Goal: Task Accomplishment & Management: Use online tool/utility

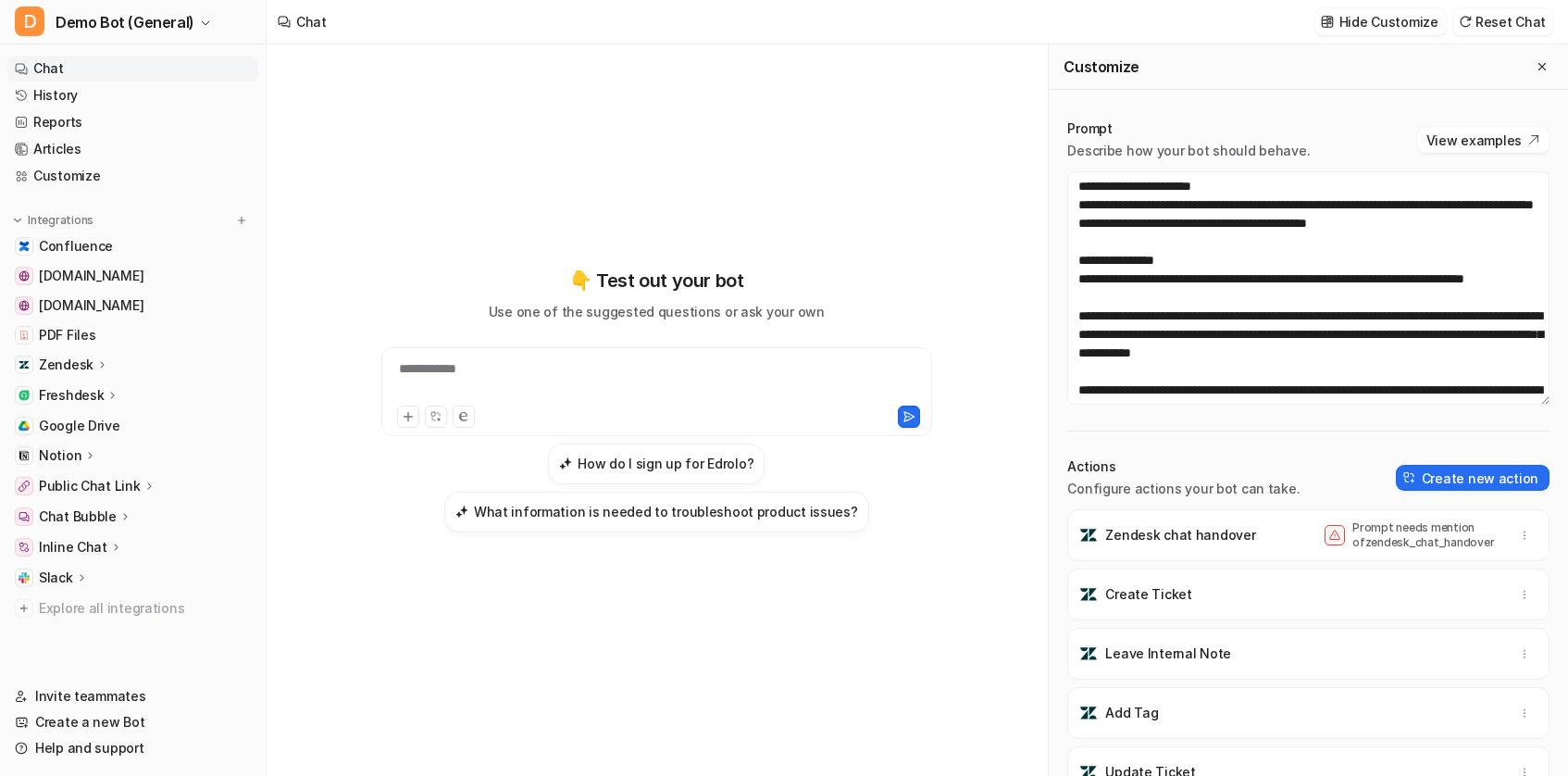
scroll to position [240, 0]
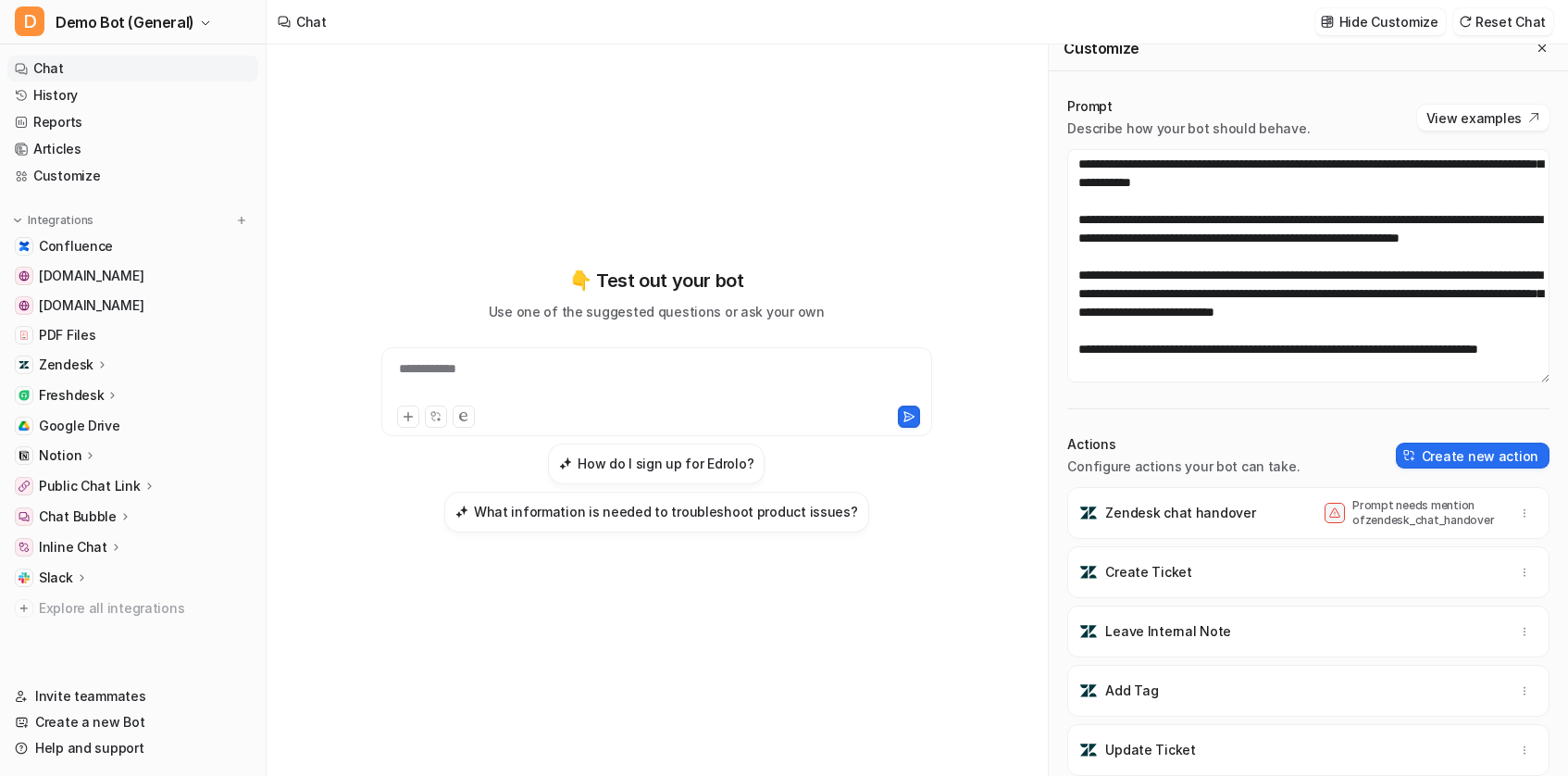
click at [1335, 519] on span at bounding box center [1335, 513] width 21 height 21
click at [1443, 507] on p "Prompt needs mention of zendesk_chat_handover" at bounding box center [1426, 513] width 148 height 30
click at [1504, 504] on div "Prompt needs mention of zendesk_chat_handover" at bounding box center [1431, 513] width 213 height 30
click at [1518, 504] on button "button" at bounding box center [1525, 513] width 26 height 26
click at [1232, 507] on p "Zendesk chat handover" at bounding box center [1180, 513] width 150 height 19
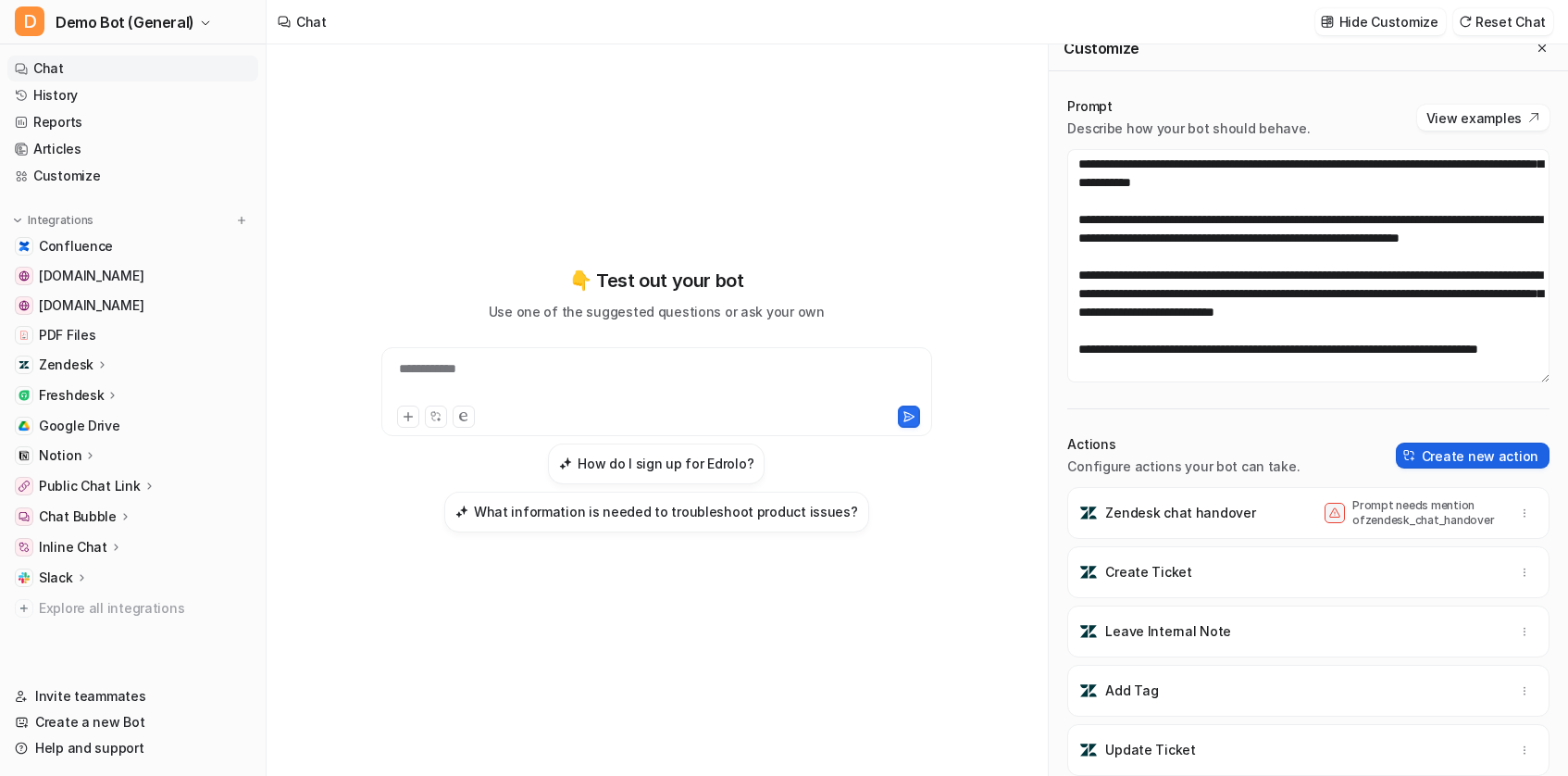
click at [1475, 454] on button "Create new action" at bounding box center [1473, 455] width 153 height 26
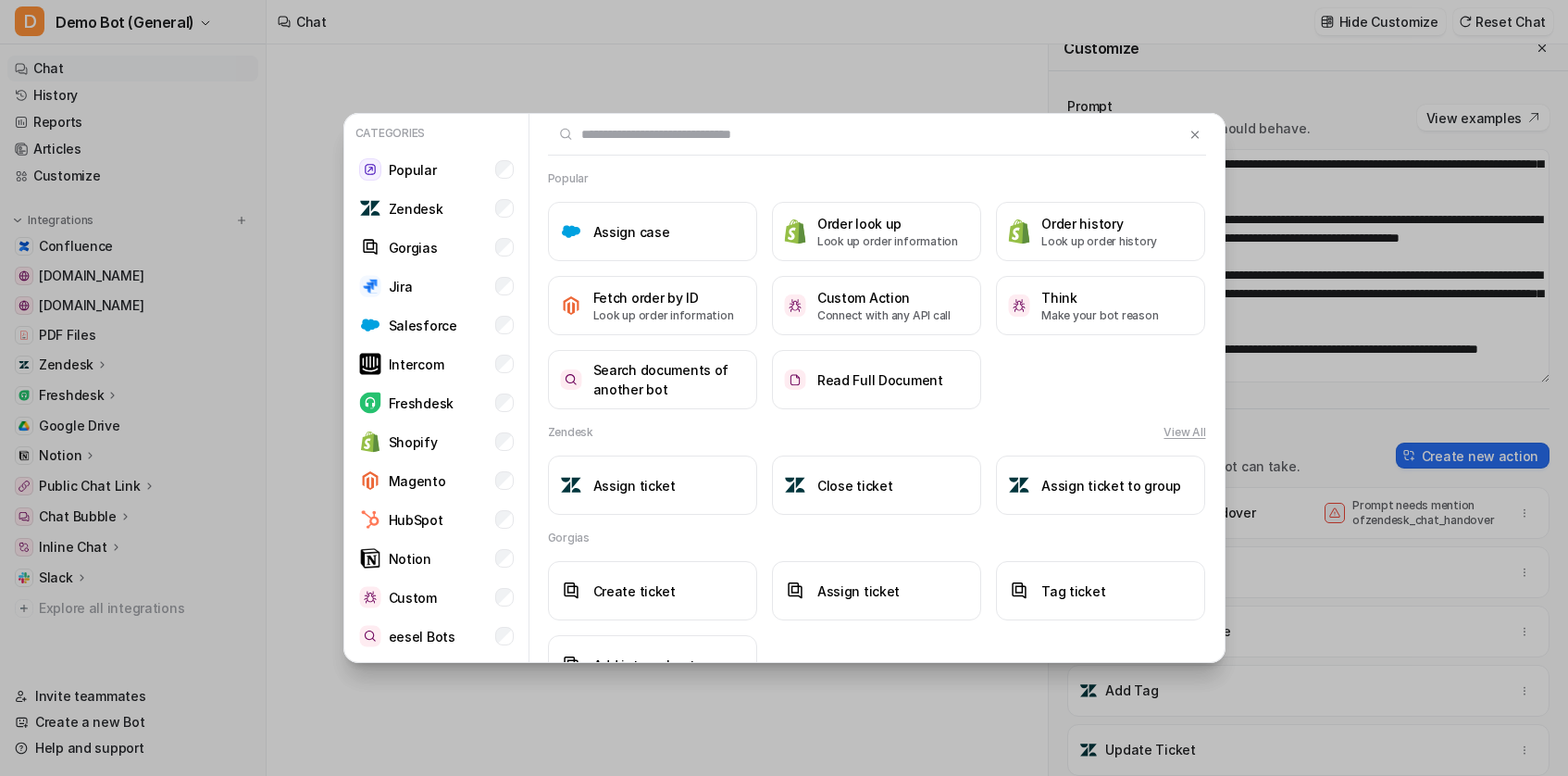
click at [1321, 503] on div "Categories Popular Zendesk Gorgias Jira Salesforce Intercom Freshdesk Shopify M…" at bounding box center [784, 388] width 1568 height 776
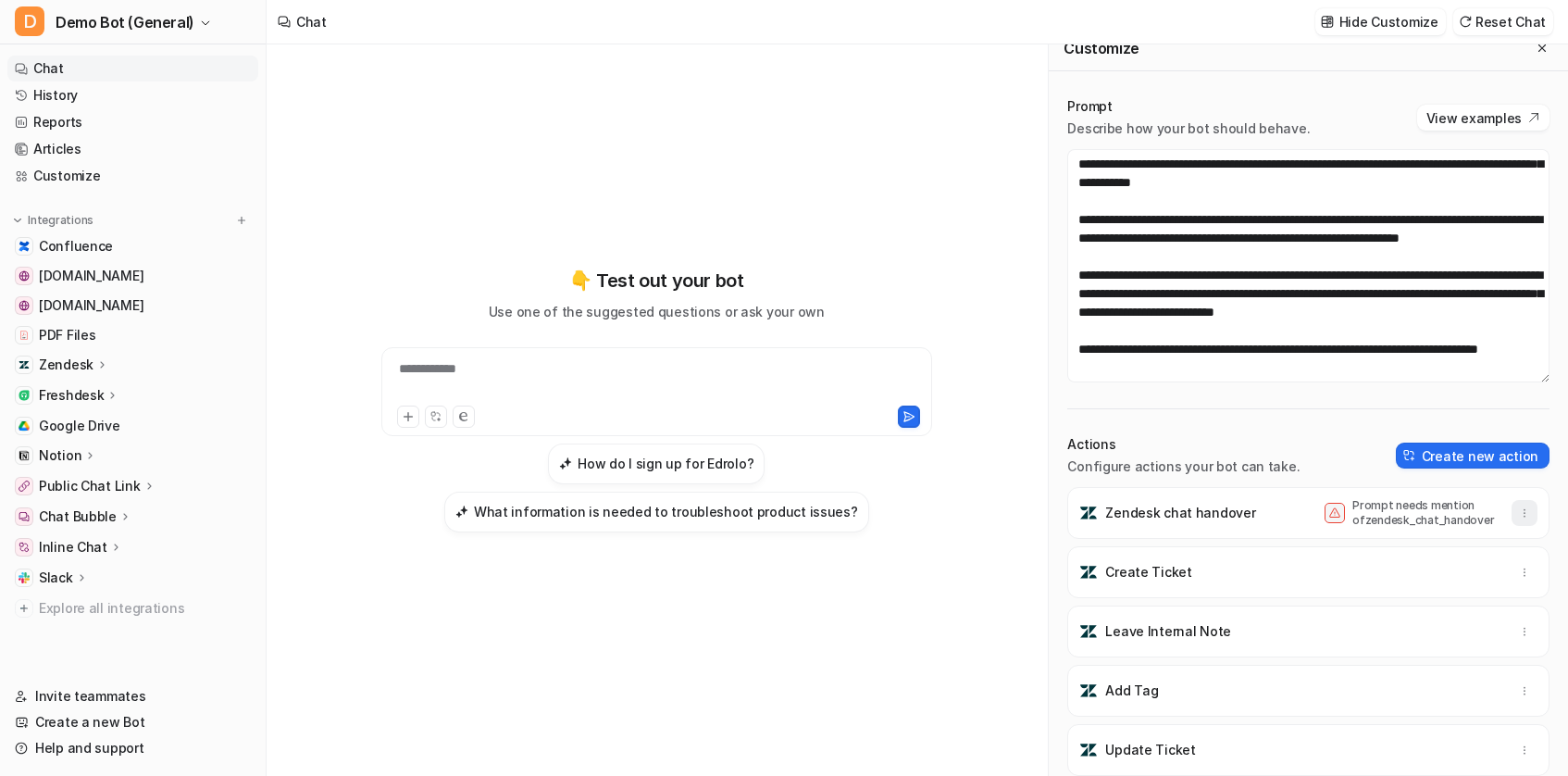
click at [1521, 513] on icon "button" at bounding box center [1525, 513] width 13 height 13
click at [1398, 561] on span "Delete" at bounding box center [1386, 553] width 42 height 20
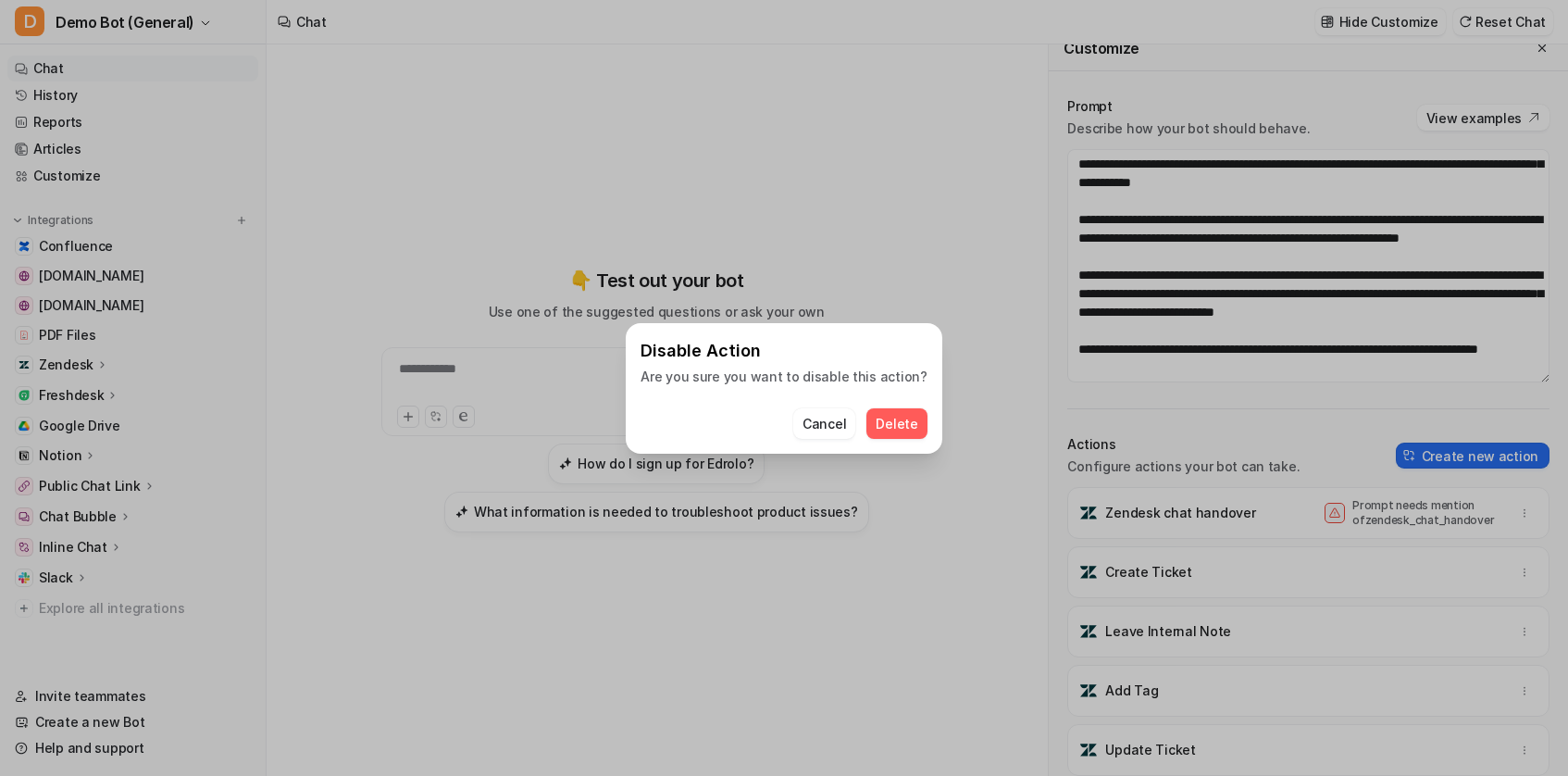
click at [883, 420] on span "Delete" at bounding box center [896, 424] width 42 height 20
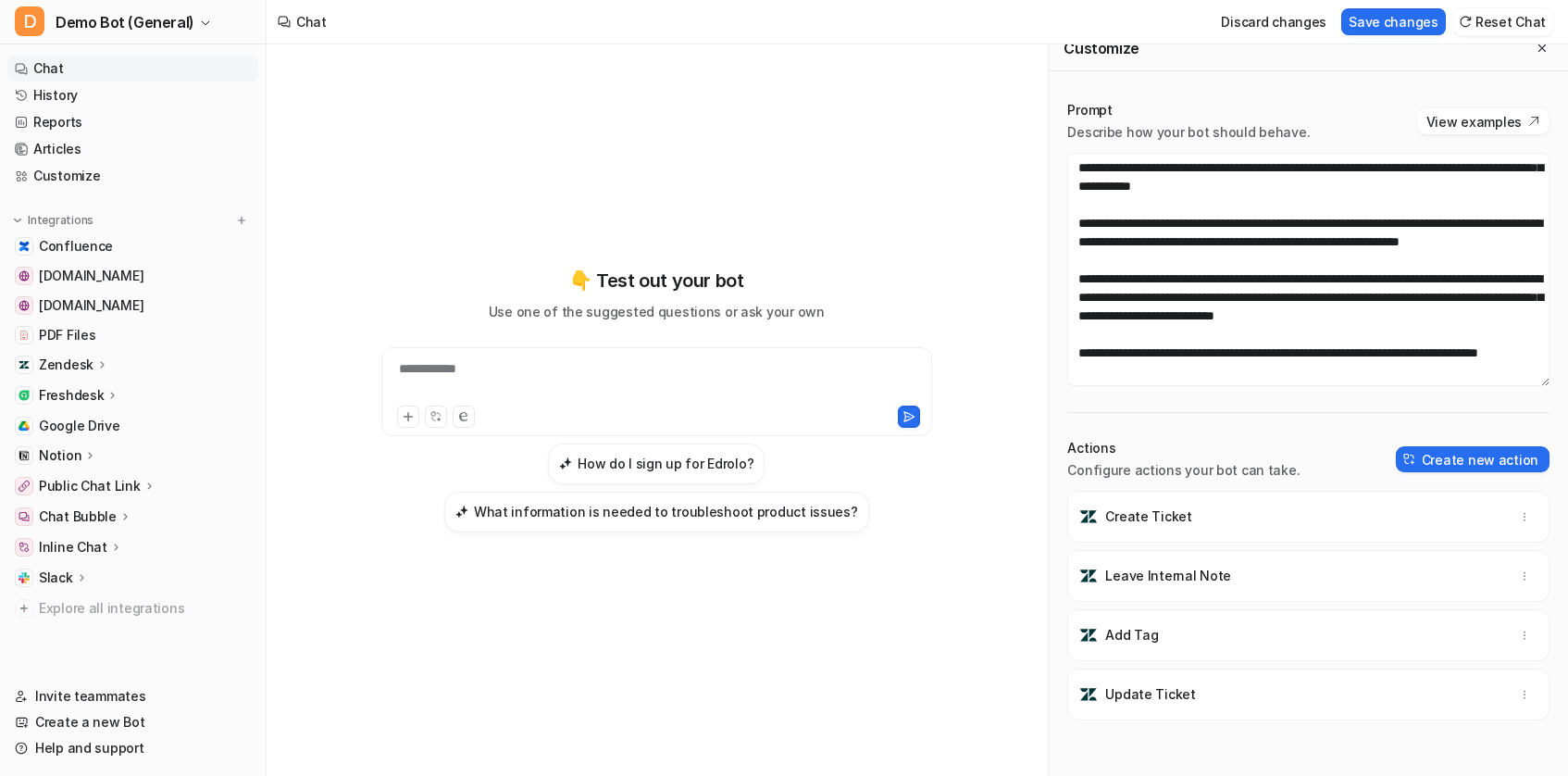
scroll to position [0, 0]
click at [1453, 470] on button "Create new action" at bounding box center [1473, 459] width 153 height 26
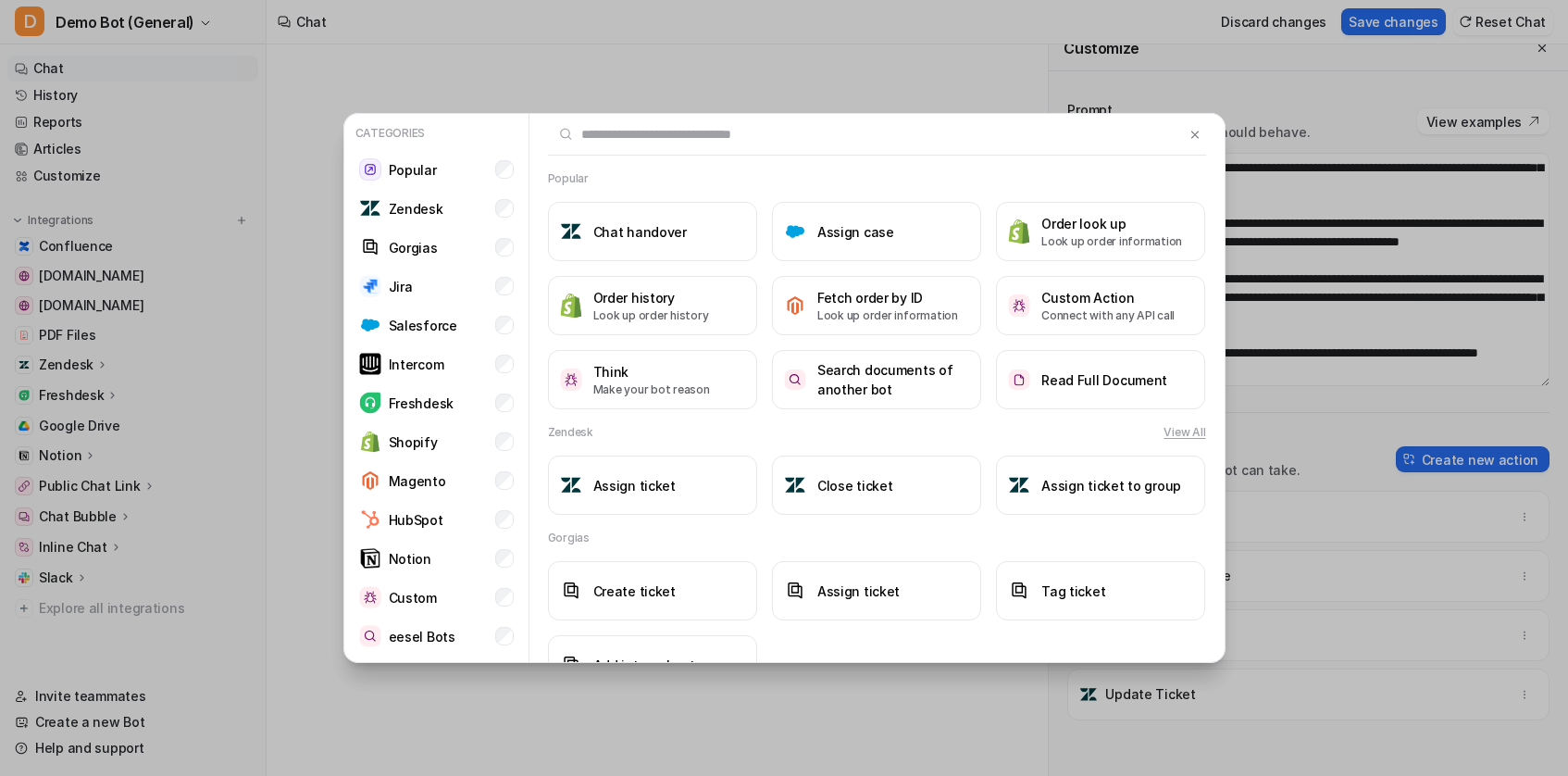
click at [1210, 435] on div "Zendesk View All Assign ticket Close ticket Assign ticket to group" at bounding box center [876, 468] width 695 height 91
click at [1191, 434] on button "View All" at bounding box center [1184, 432] width 42 height 17
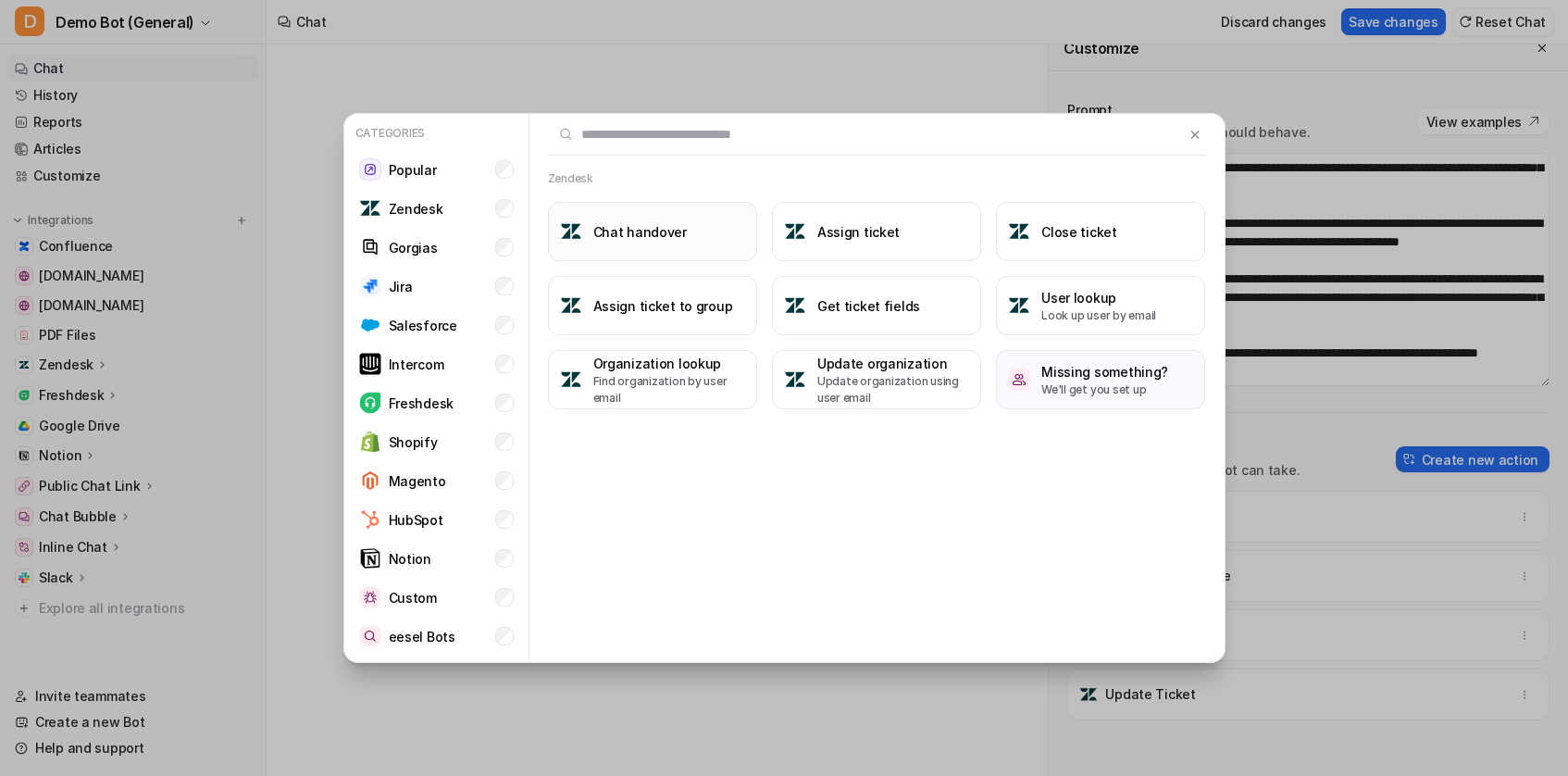
click at [697, 247] on button "Chat handover" at bounding box center [653, 231] width 209 height 59
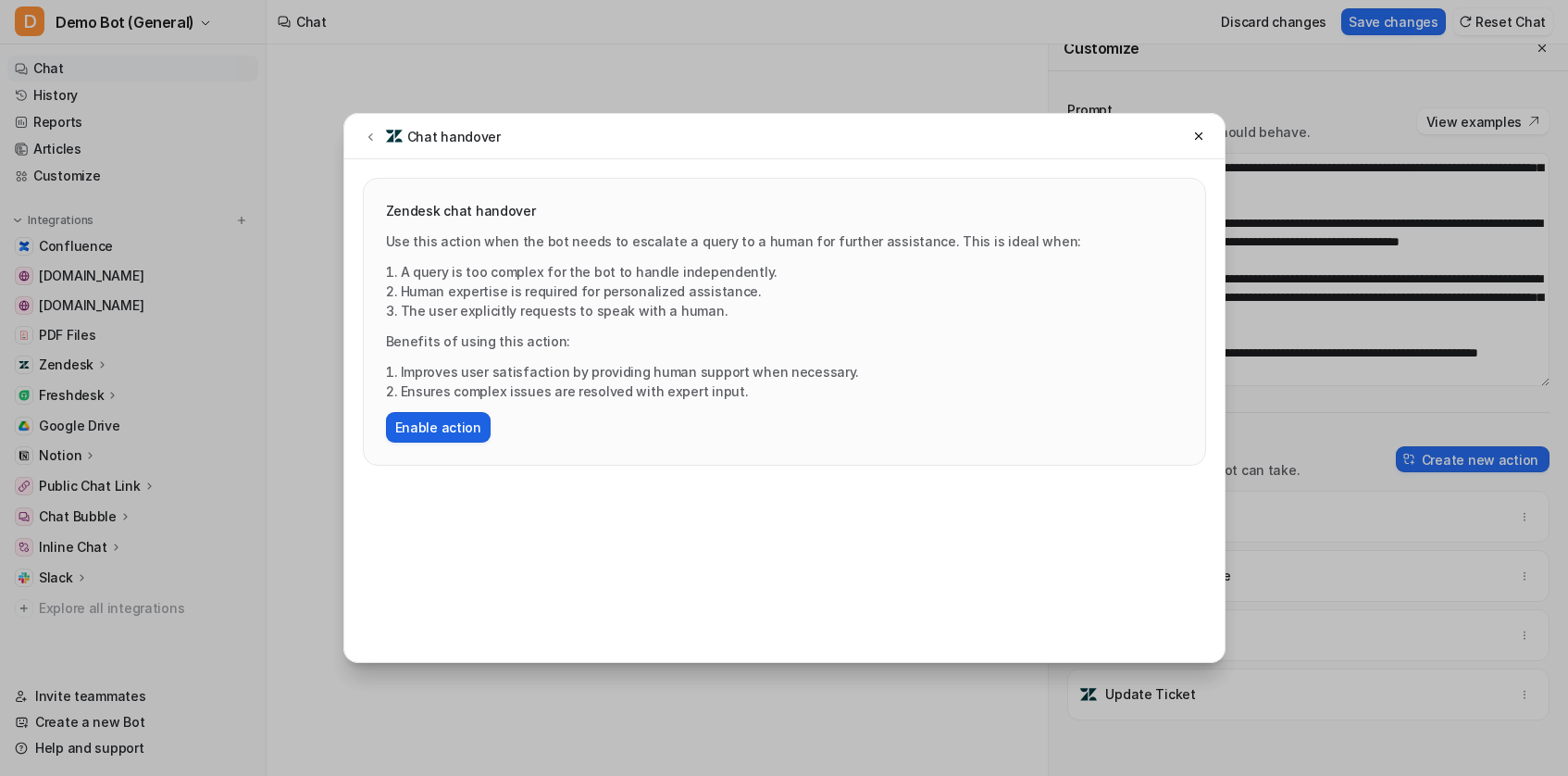
click at [432, 422] on button "Enable action" at bounding box center [439, 427] width 105 height 31
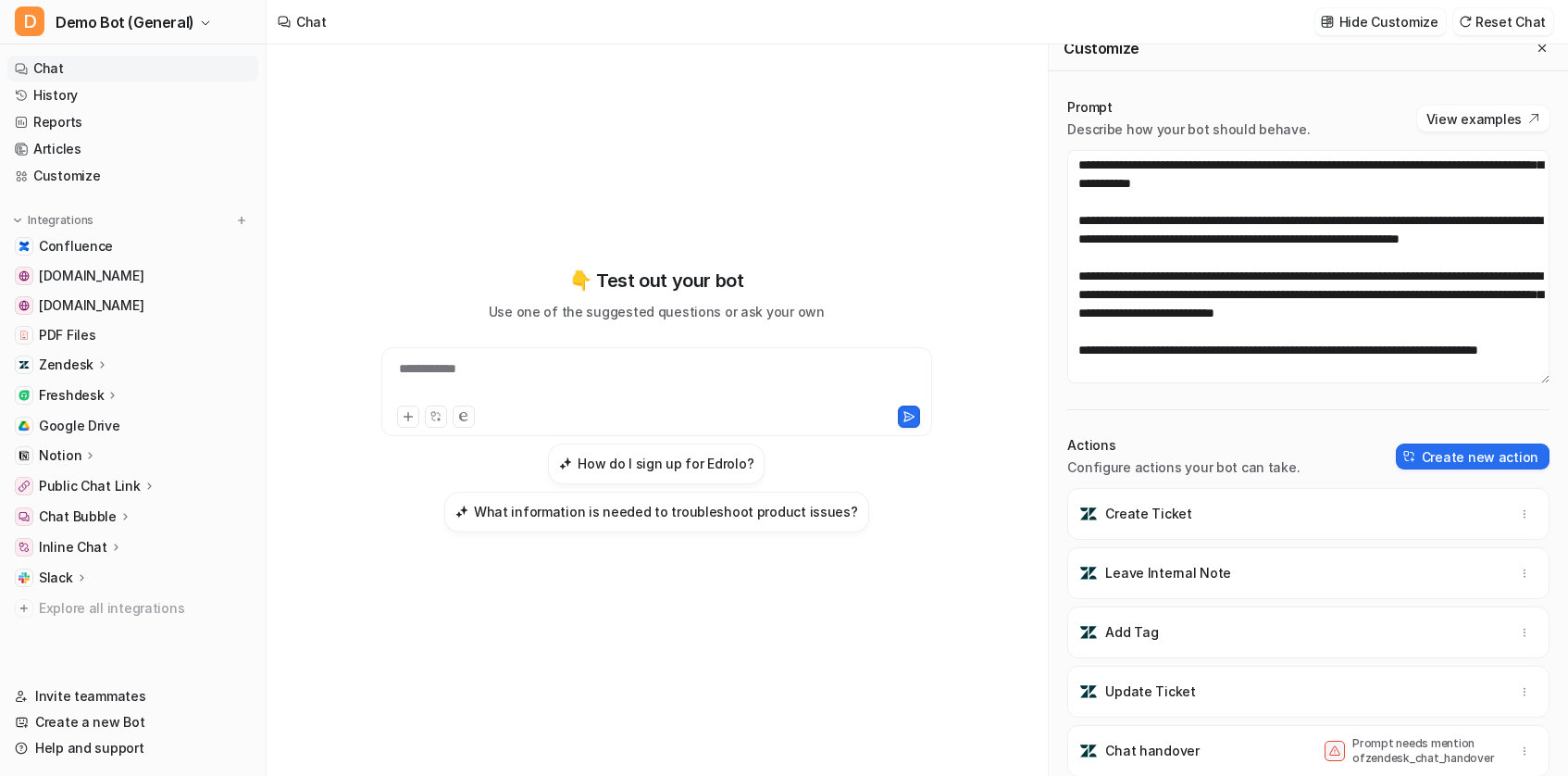
scroll to position [4, 0]
click at [1518, 755] on icon "button" at bounding box center [1525, 750] width 13 height 13
click at [1525, 754] on icon "button" at bounding box center [1525, 750] width 13 height 13
click at [1311, 700] on div "Update Ticket" at bounding box center [1308, 690] width 466 height 51
click at [1242, 753] on div "Chat handover Prompt needs mention of zendesk_chat_handover" at bounding box center [1308, 749] width 466 height 51
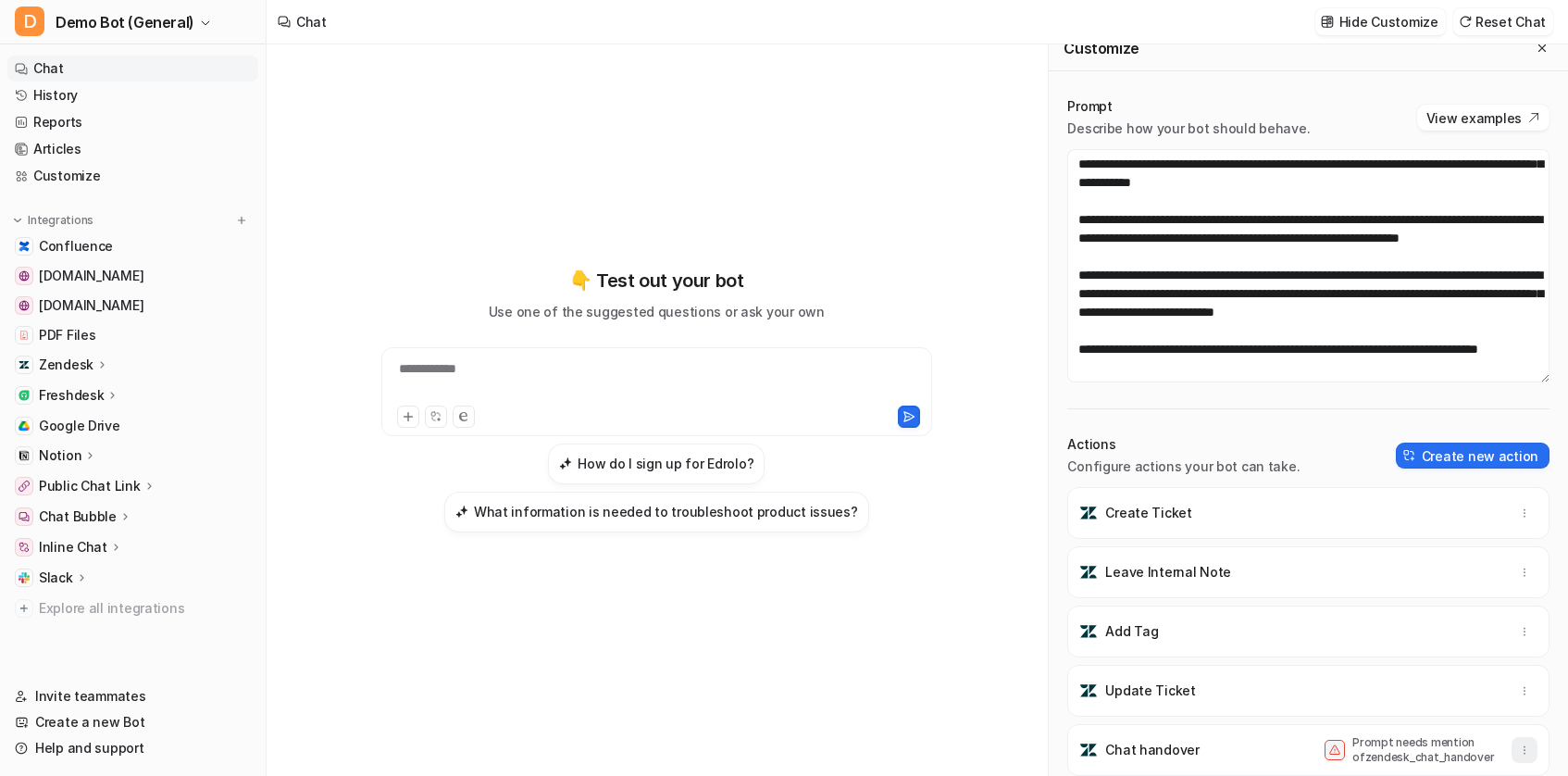
click at [1521, 743] on icon "button" at bounding box center [1525, 750] width 13 height 13
click at [1388, 679] on div "Update Ticket" at bounding box center [1308, 690] width 466 height 51
drag, startPoint x: 1354, startPoint y: 754, endPoint x: 1481, endPoint y: 752, distance: 127.0
click at [1481, 752] on p "Prompt needs mention of zendesk_chat_handover" at bounding box center [1426, 750] width 148 height 30
copy p "zendesk_chat_handover"
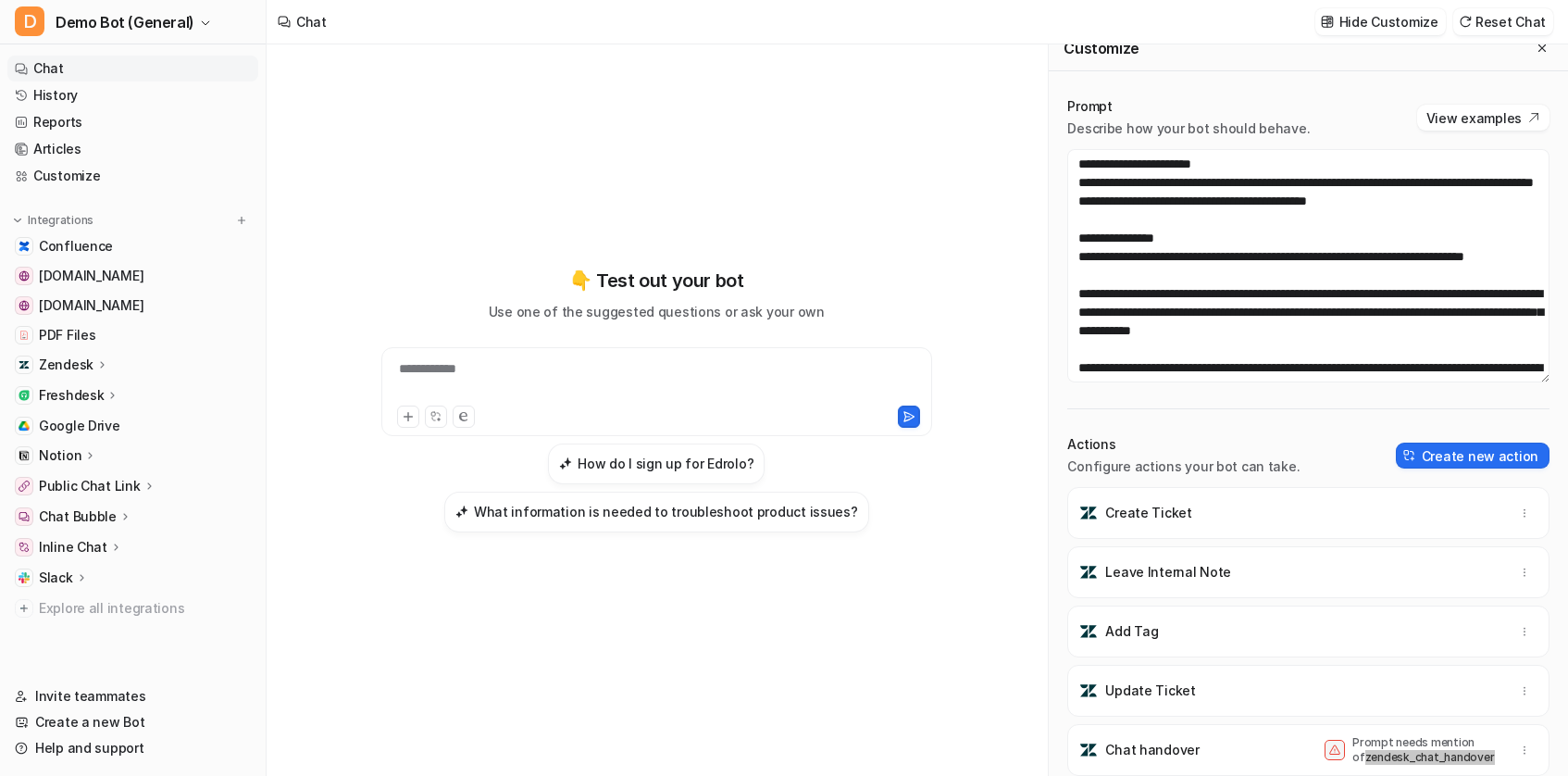
scroll to position [240, 0]
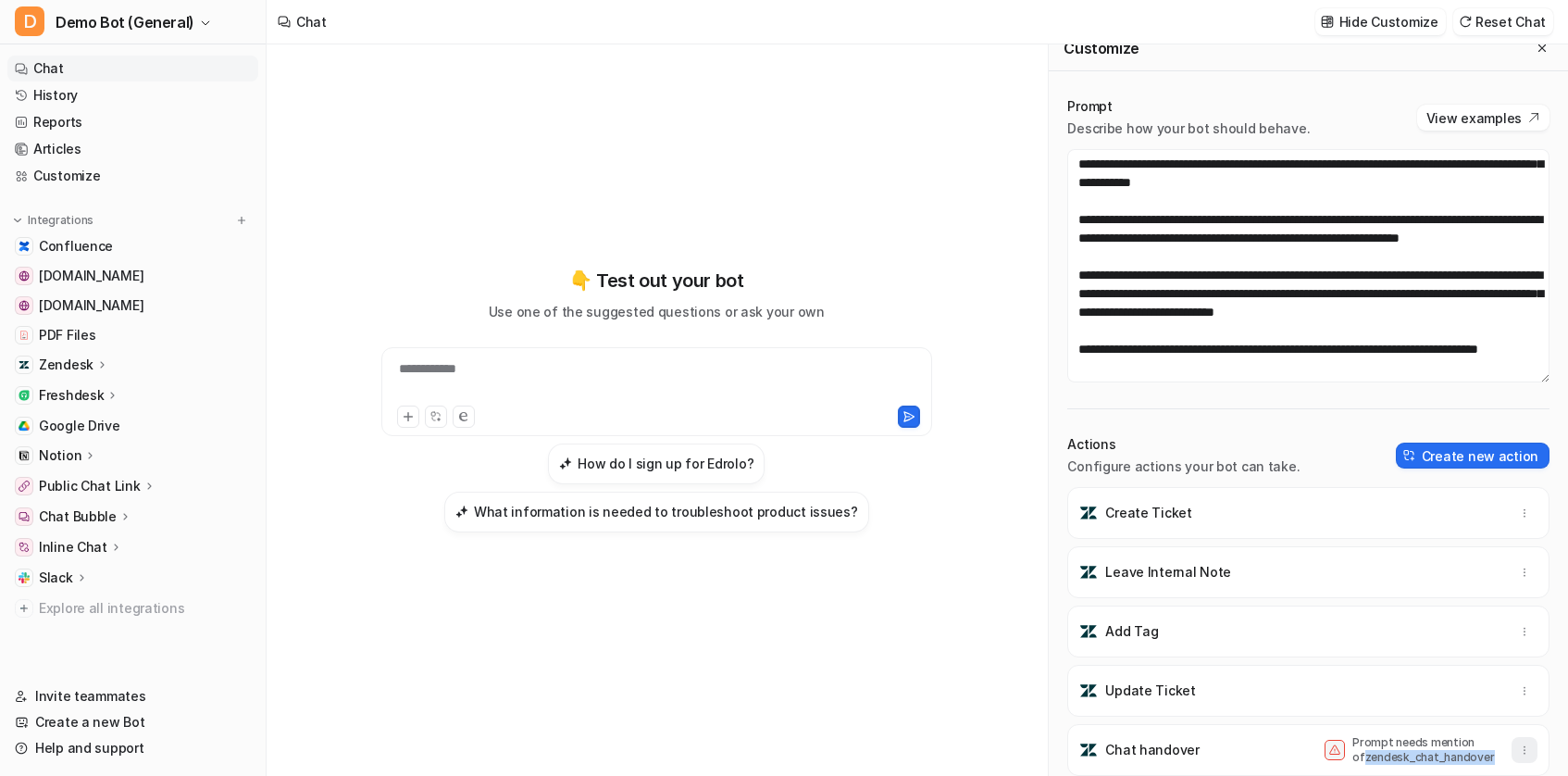
click at [1527, 749] on icon "button" at bounding box center [1525, 750] width 13 height 13
click at [1528, 752] on icon "button" at bounding box center [1525, 750] width 13 height 13
click at [1519, 752] on icon "button" at bounding box center [1525, 750] width 13 height 13
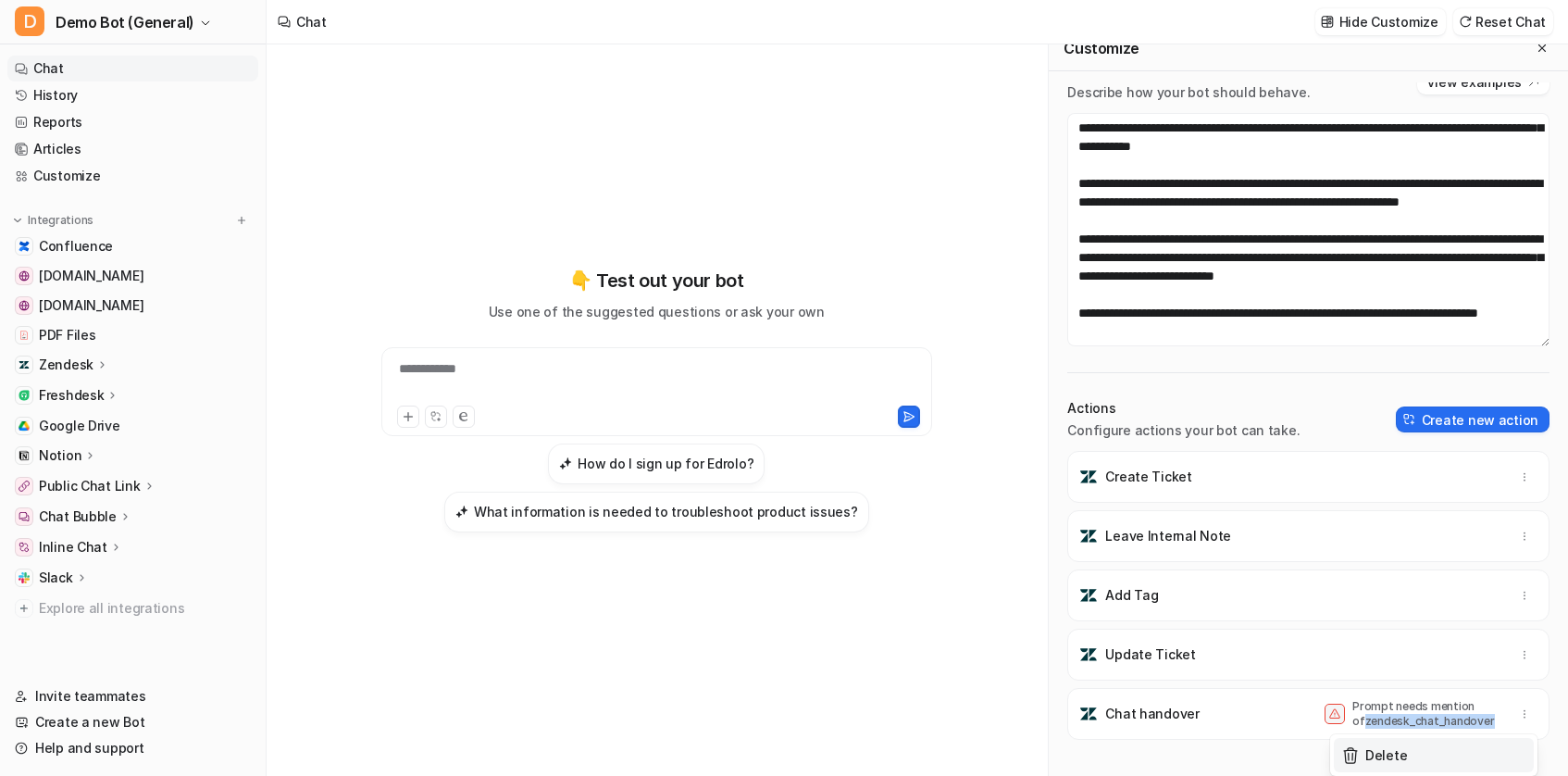
click at [1482, 747] on button "Delete" at bounding box center [1434, 754] width 200 height 35
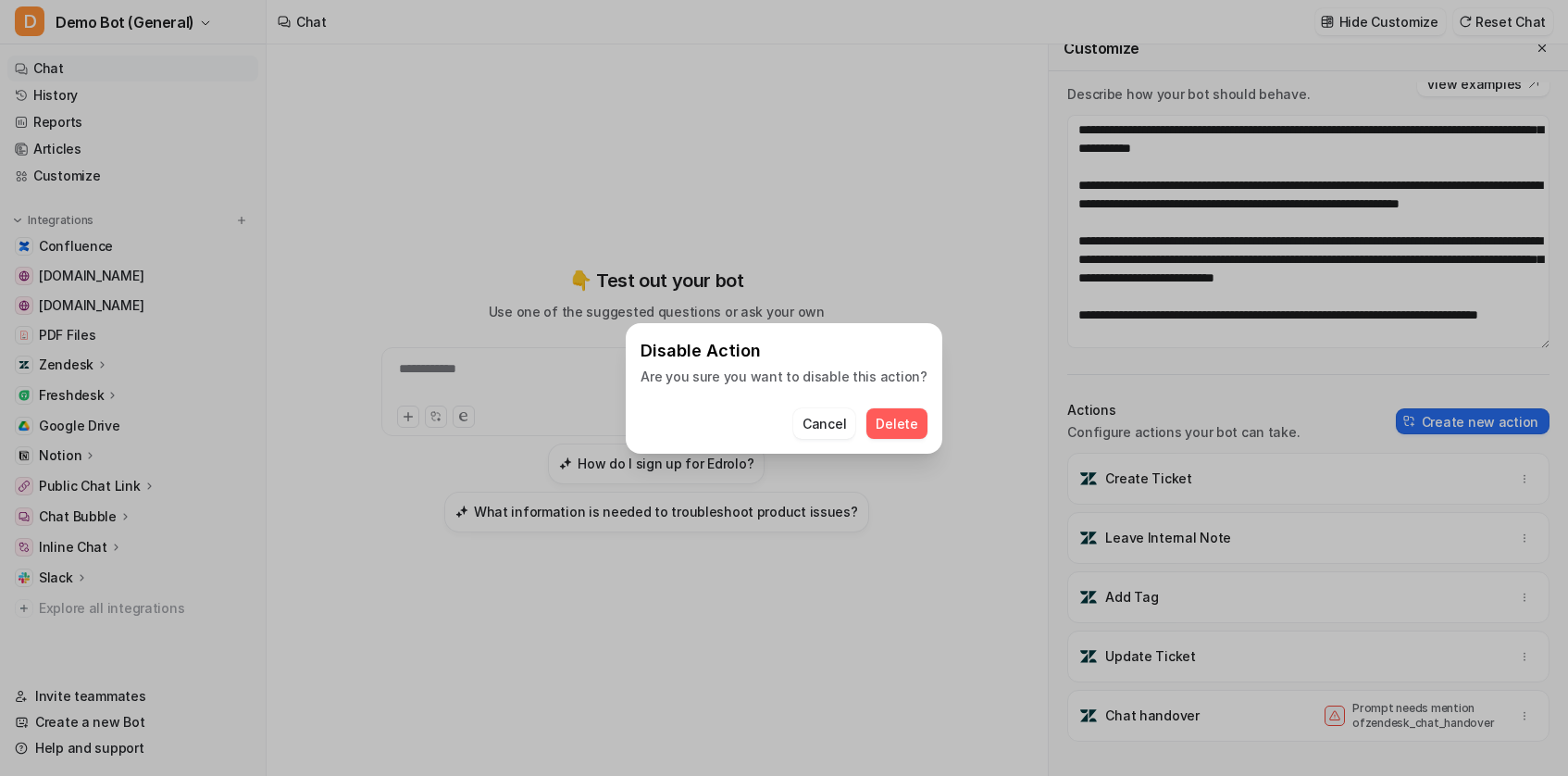
scroll to position [4, 0]
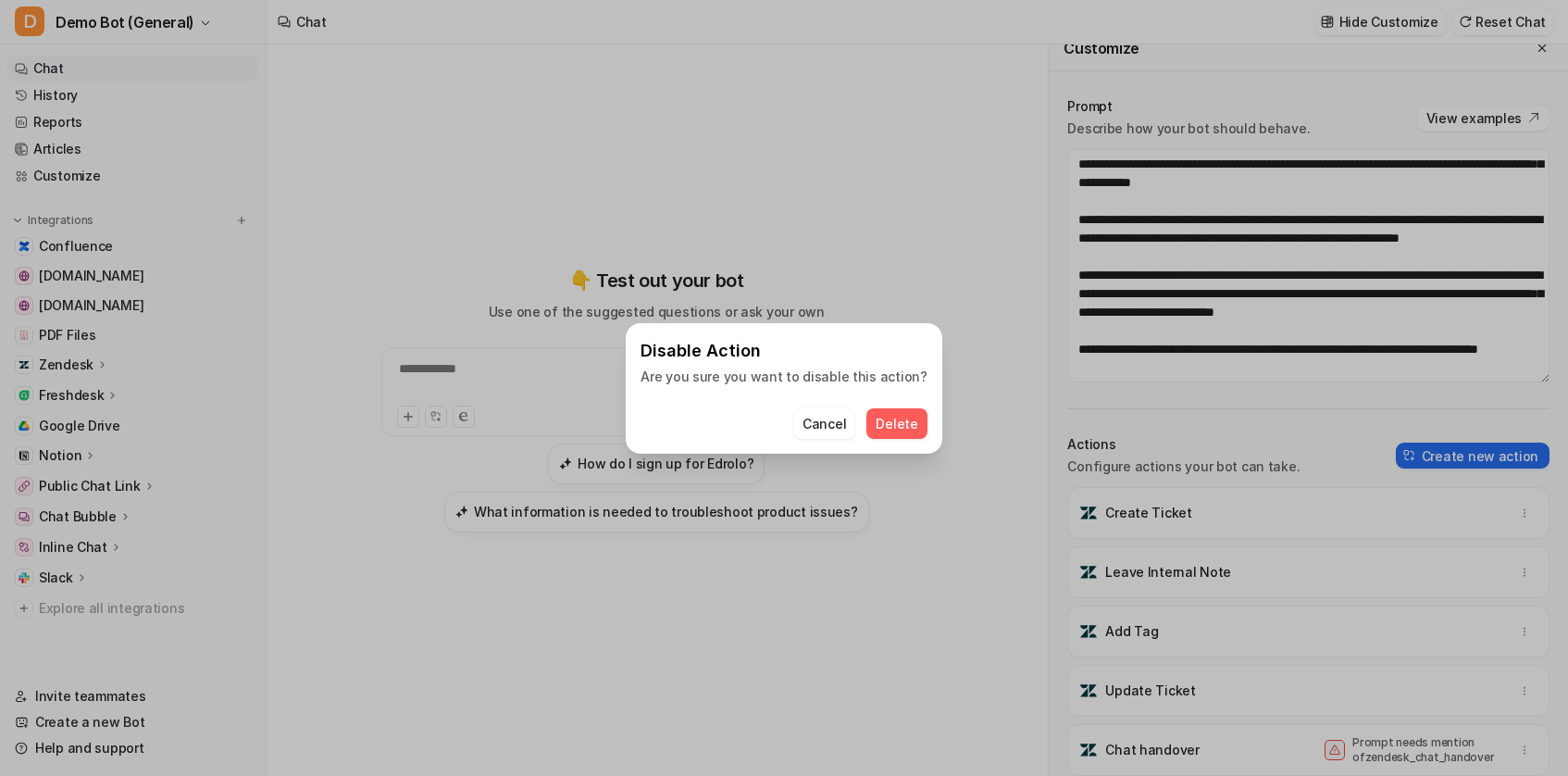
click at [893, 420] on span "Delete" at bounding box center [896, 424] width 42 height 20
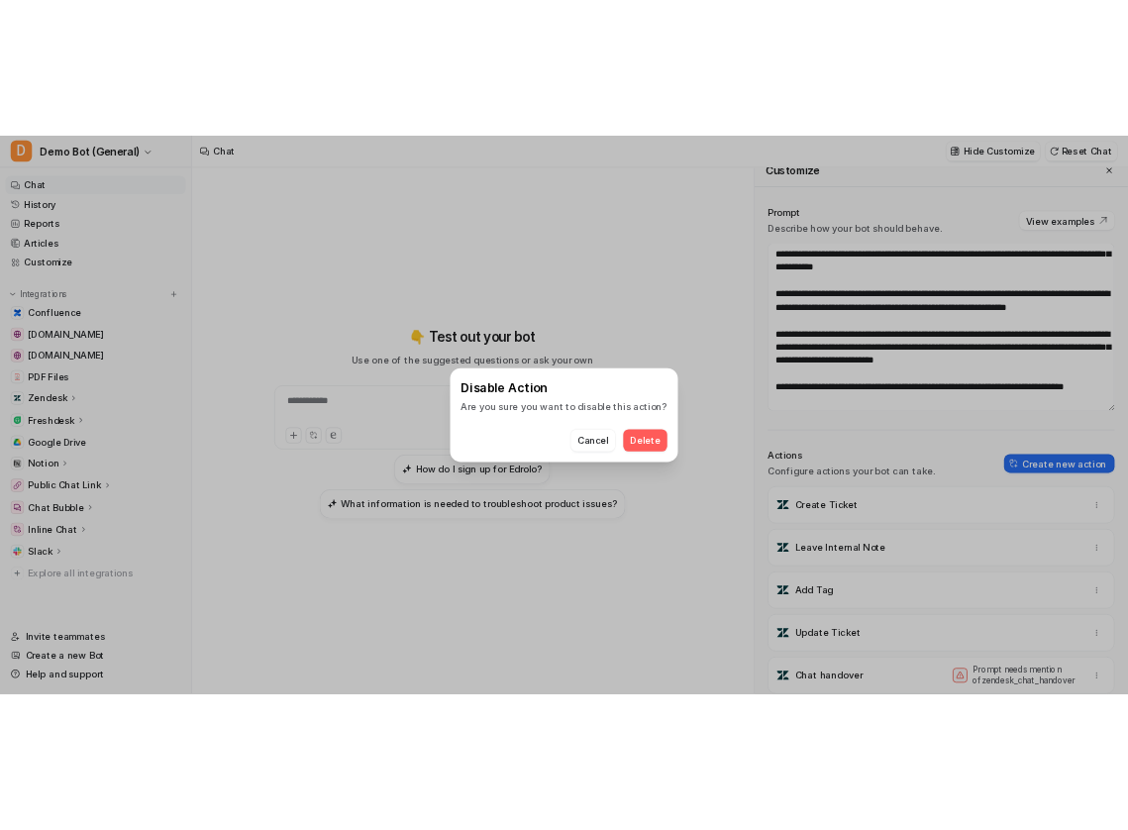
scroll to position [0, 0]
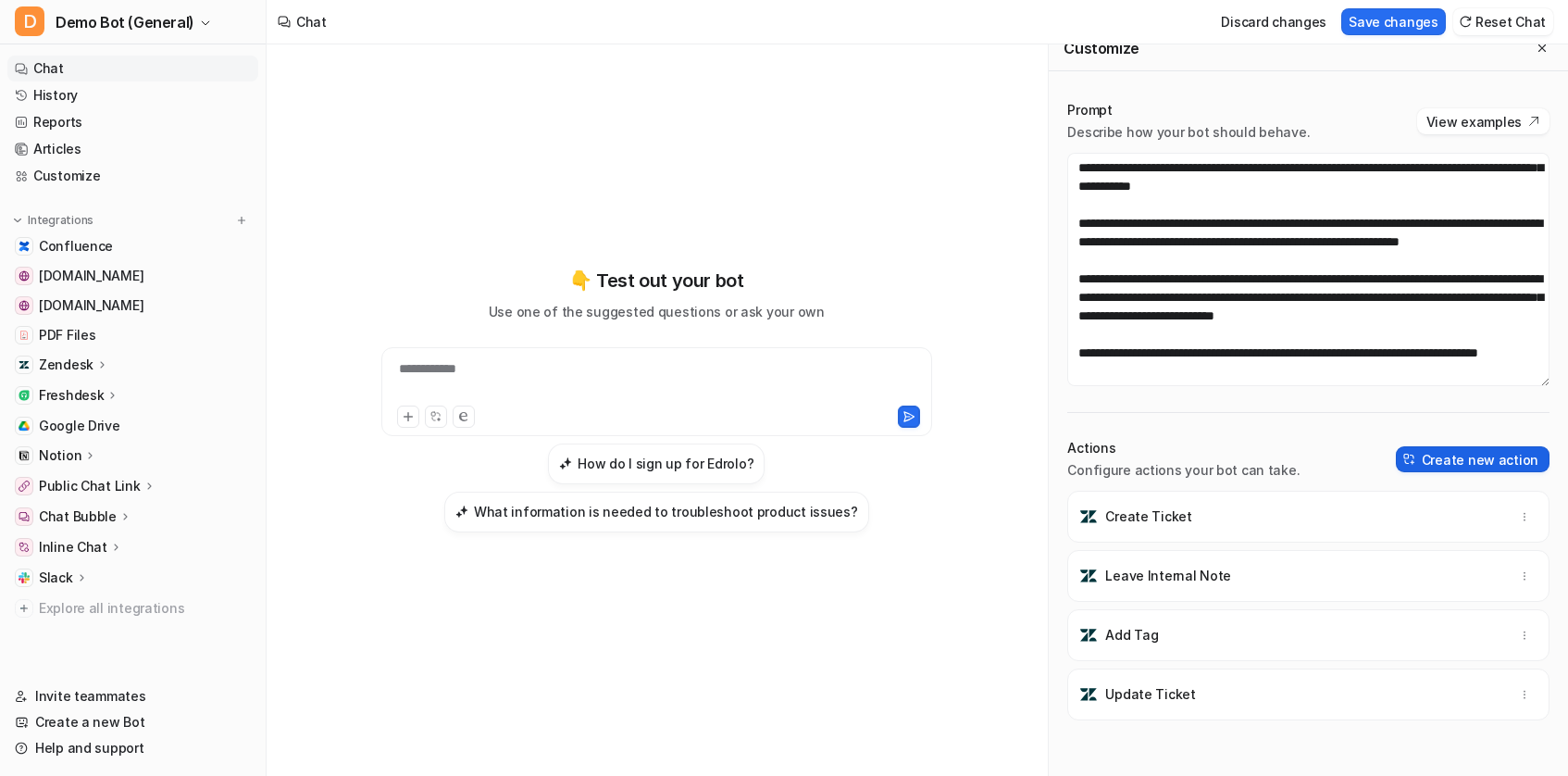
click at [1441, 453] on button "Create new action" at bounding box center [1473, 459] width 153 height 26
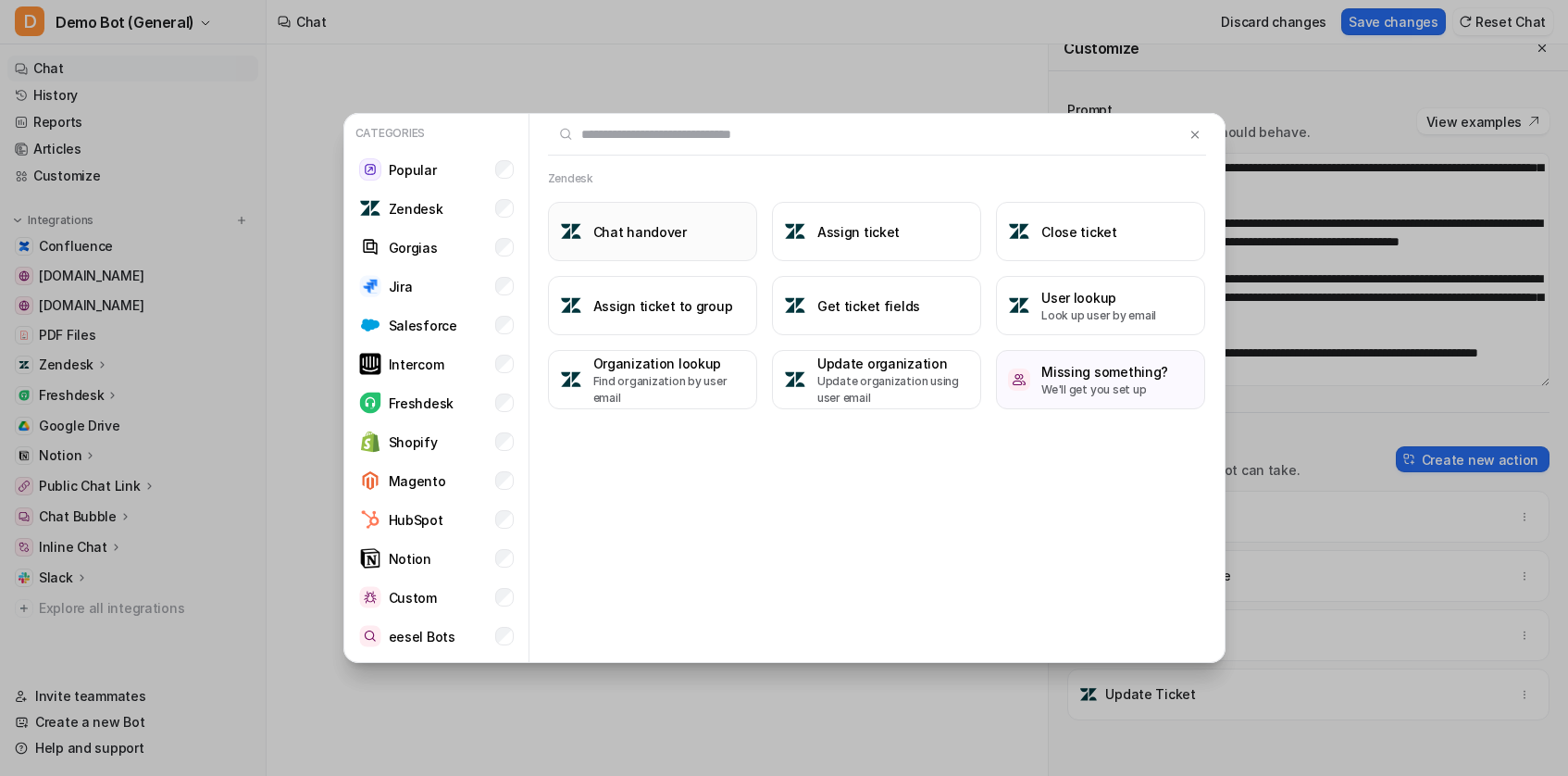
click at [622, 244] on button "Chat handover" at bounding box center [653, 231] width 209 height 59
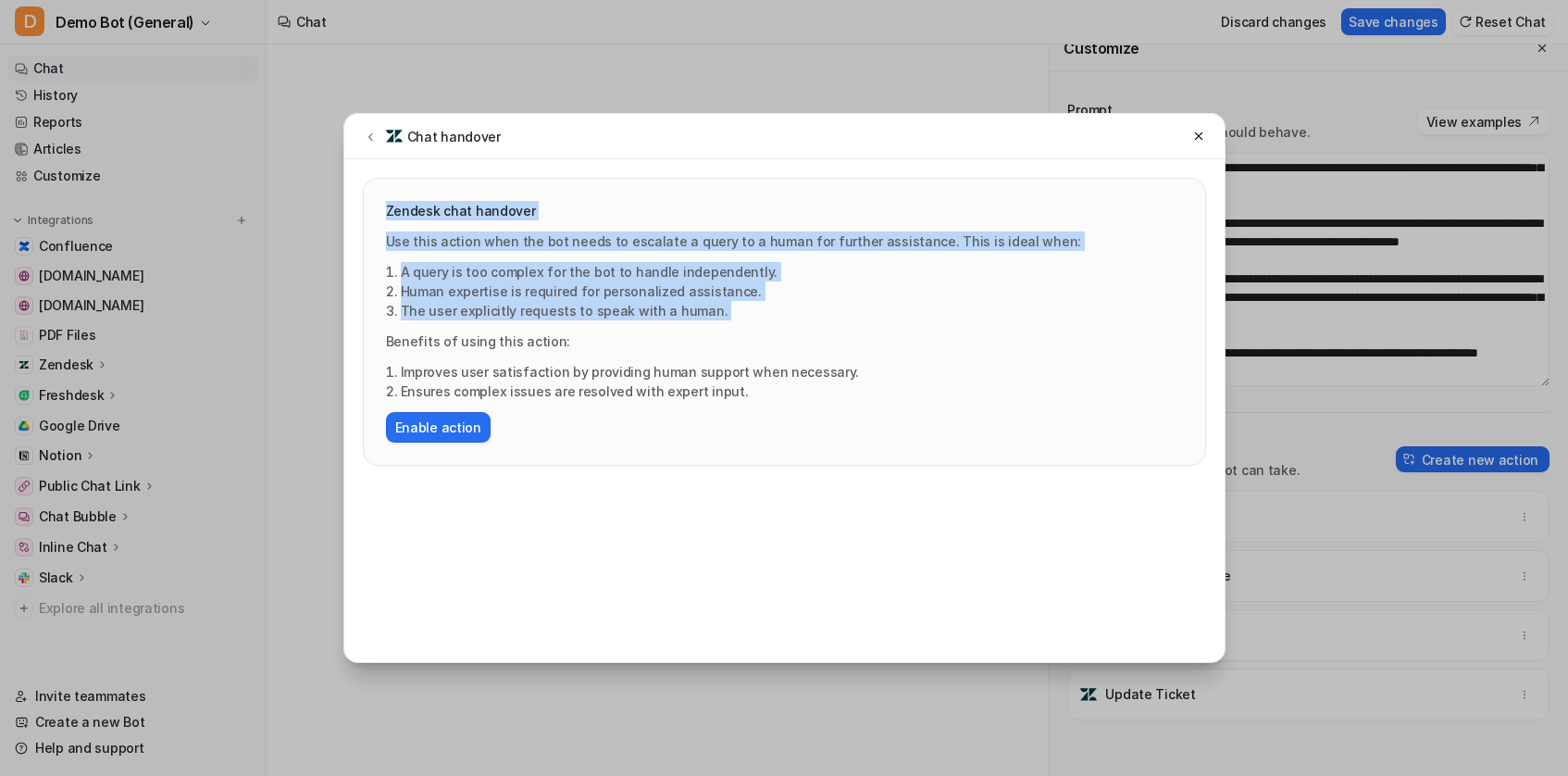
drag, startPoint x: 723, startPoint y: 328, endPoint x: 367, endPoint y: 210, distance: 375.0
click at [367, 210] on div "Zendesk chat handover Use this action when the bot needs to escalate a query to…" at bounding box center [784, 322] width 842 height 286
copy div "Zendesk chat handover Use this action when the bot needs to escalate a query to…"
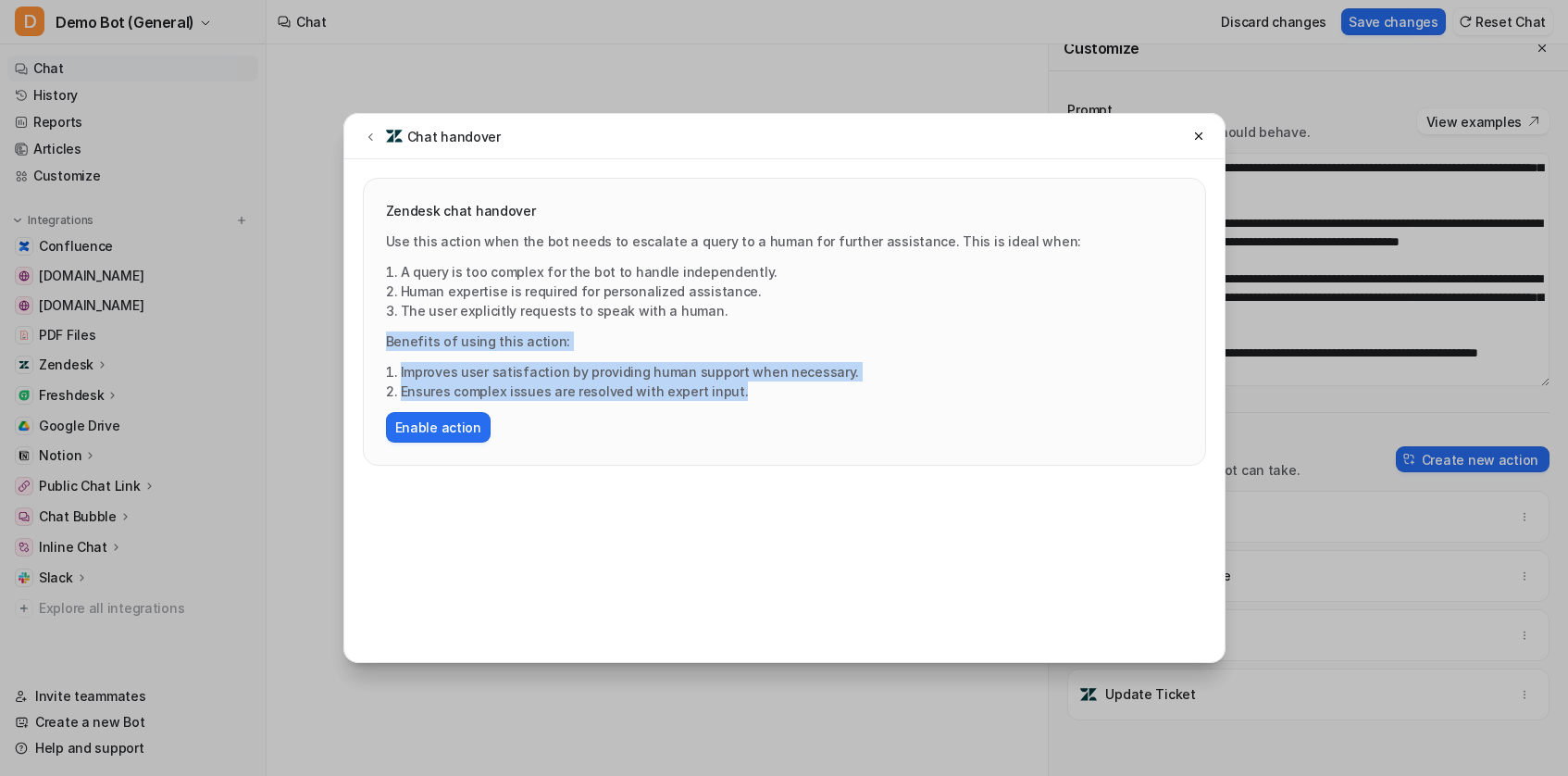
drag, startPoint x: 384, startPoint y: 356, endPoint x: 361, endPoint y: 329, distance: 35.5
click at [361, 329] on div "Zendesk chat handover Use this action when the bot needs to escalate a query to…" at bounding box center [784, 312] width 880 height 307
copy div "Benefits of using this action: Improves user satisfaction by providing human su…"
click at [509, 304] on li "The user explicitly requests to speak with a human." at bounding box center [792, 310] width 783 height 20
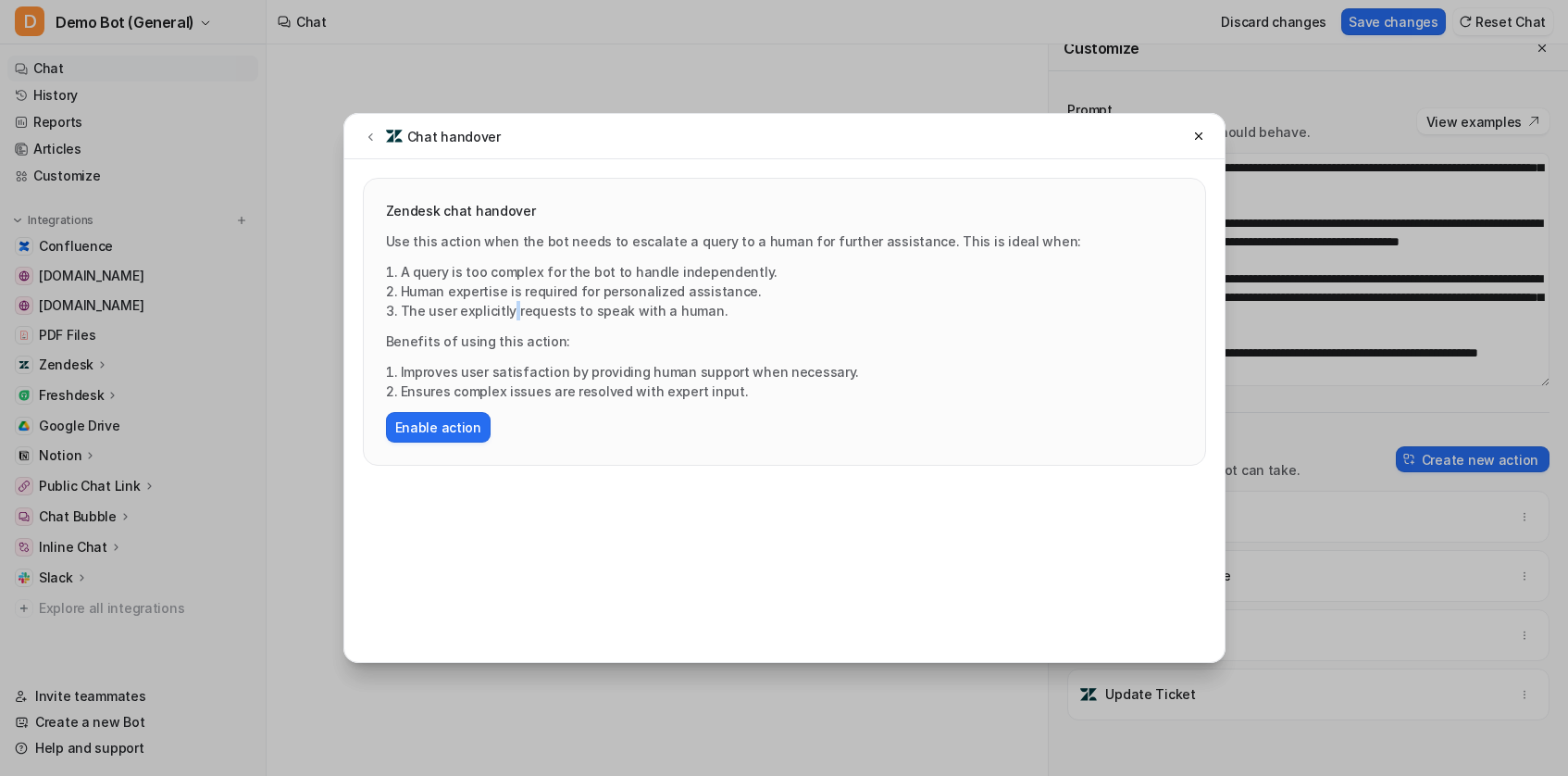
click at [509, 304] on li "The user explicitly requests to speak with a human." at bounding box center [792, 310] width 783 height 20
click at [745, 315] on li "The user explicitly requests to speak with a human." at bounding box center [792, 310] width 783 height 20
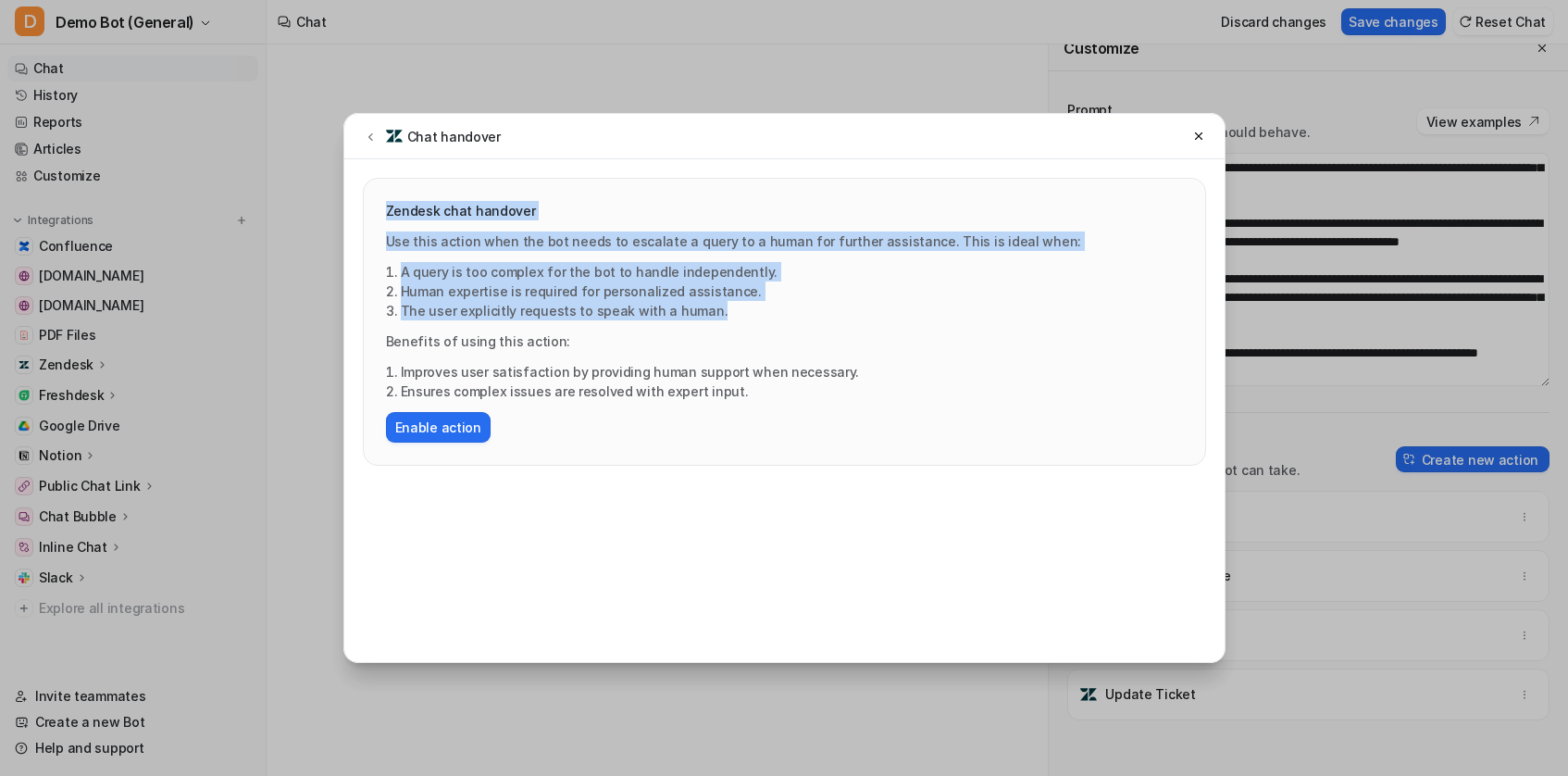
drag, startPoint x: 599, startPoint y: 269, endPoint x: 351, endPoint y: 212, distance: 254.5
click at [351, 212] on div "Zendesk chat handover Use this action when the bot needs to escalate a query to…" at bounding box center [784, 312] width 880 height 307
copy div "Zendesk chat handover Use this action when the bot needs to escalate a query to…"
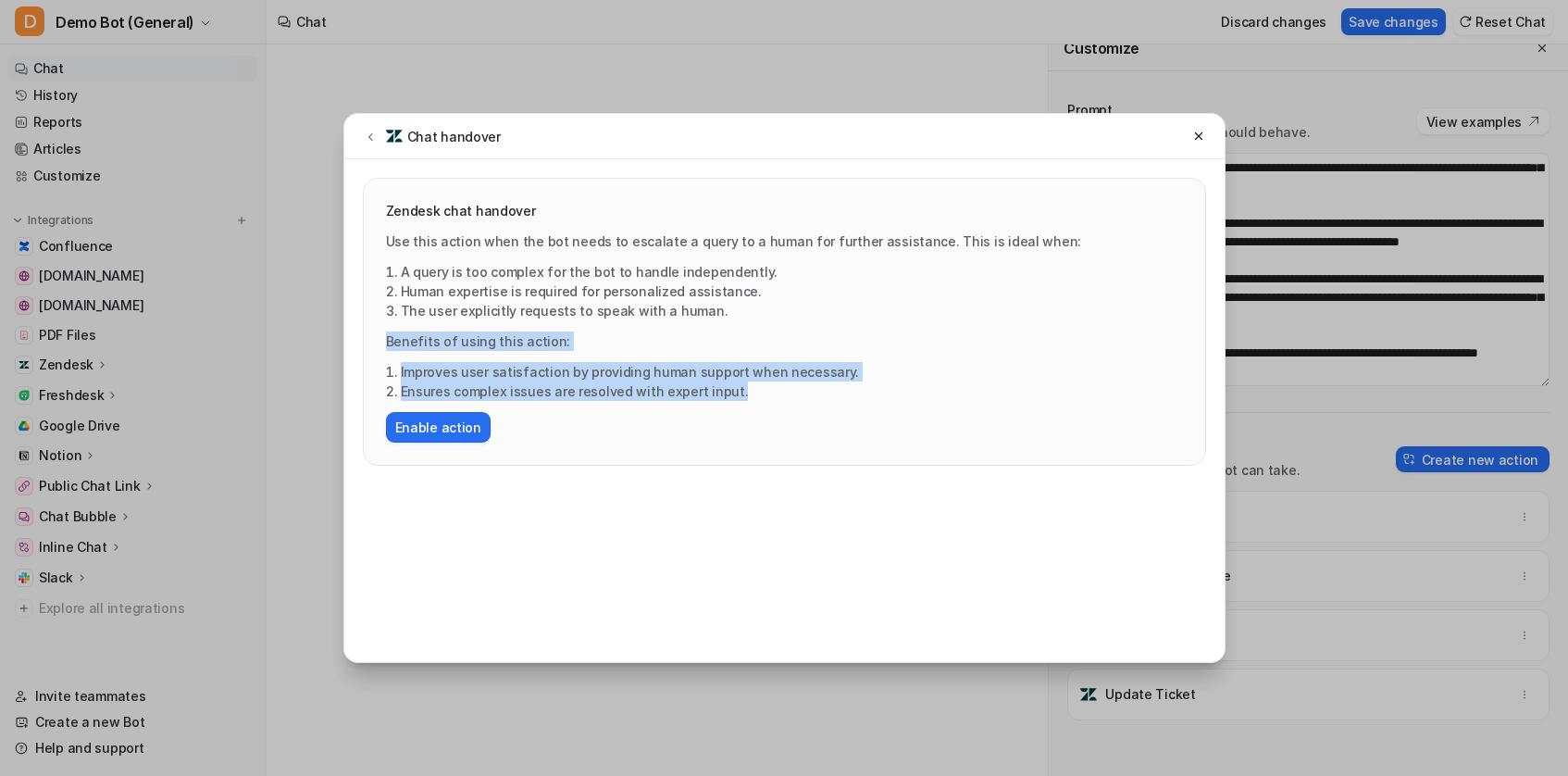
drag, startPoint x: 789, startPoint y: 390, endPoint x: 211, endPoint y: 334, distance: 580.7
click at [209, 334] on div "Chat handover Zendesk chat handover Use this action when the bot needs to escal…" at bounding box center [784, 388] width 1568 height 776
copy div "Benefits of using this action: Improves user satisfaction by providing human su…"
click at [1028, 368] on li "Improves user satisfaction by providing human support when necessary." at bounding box center [792, 371] width 783 height 20
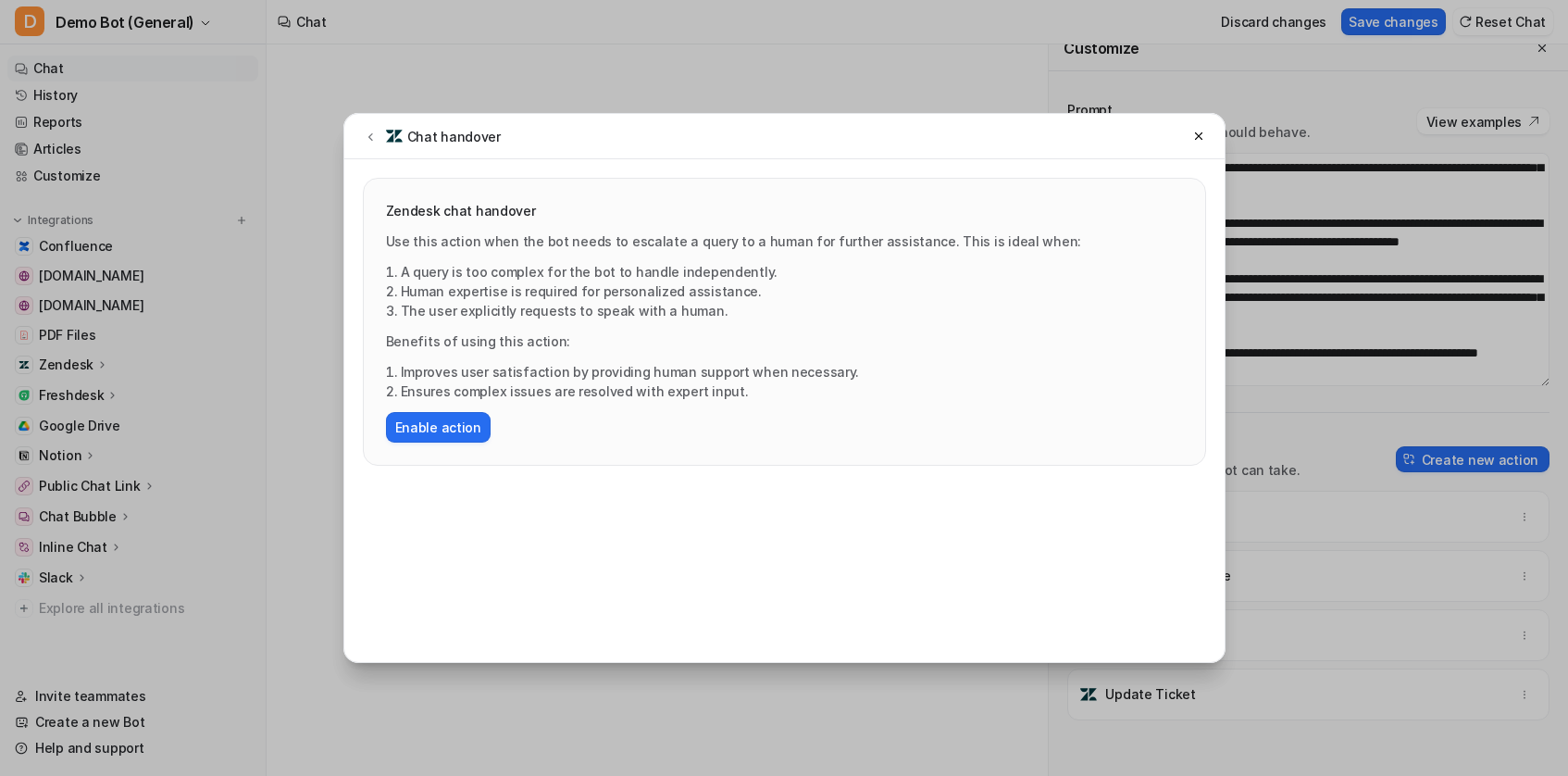
click at [459, 271] on li "A query is too complex for the bot to handle independently." at bounding box center [792, 271] width 783 height 20
click at [742, 235] on p "Use this action when the bot needs to escalate a query to a human for further a…" at bounding box center [784, 240] width 797 height 20
click at [762, 239] on p "Use this action when the bot needs to escalate a query to a human for further a…" at bounding box center [784, 240] width 797 height 20
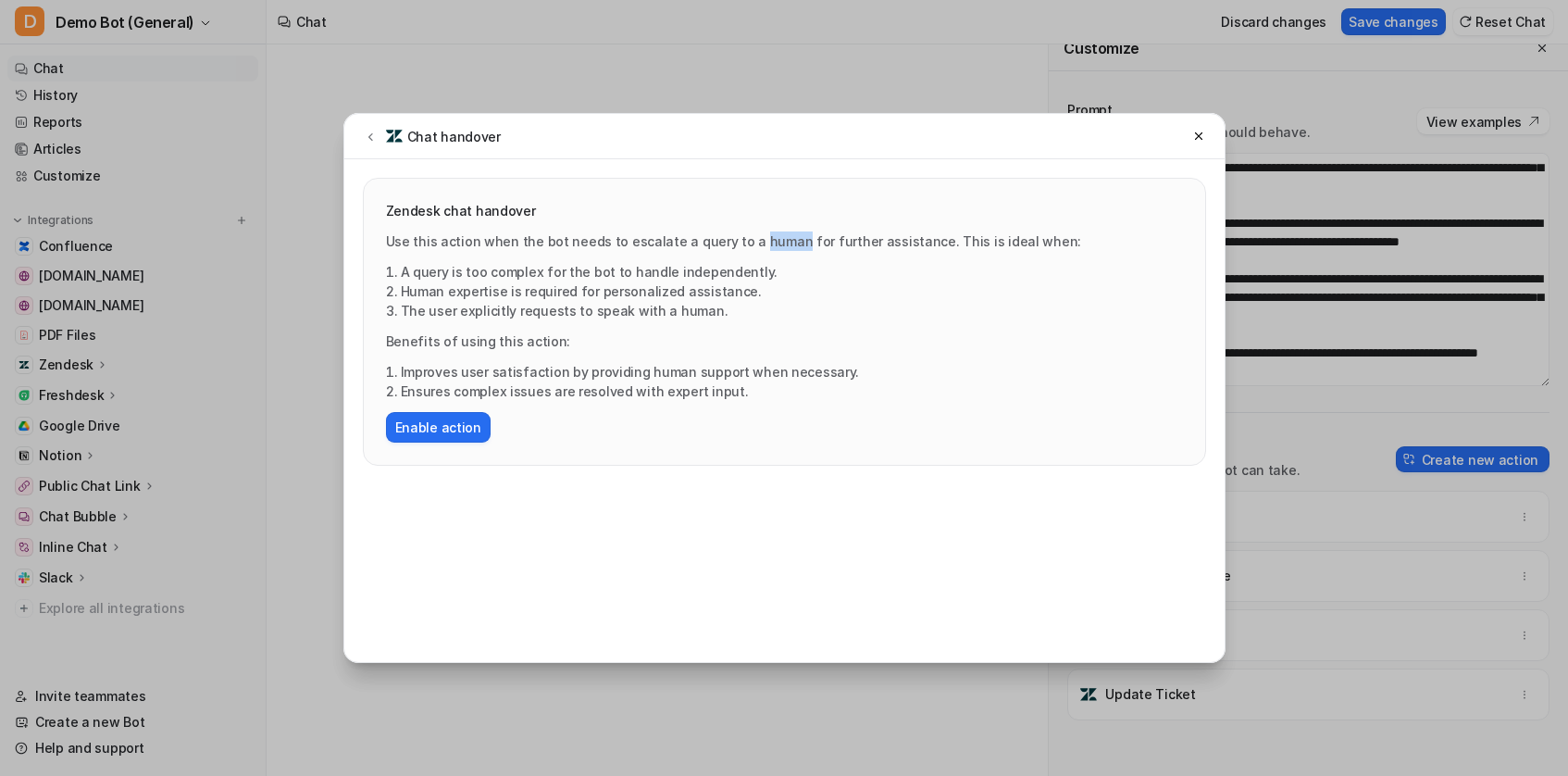
click at [762, 239] on p "Use this action when the bot needs to escalate a query to a human for further a…" at bounding box center [784, 240] width 797 height 20
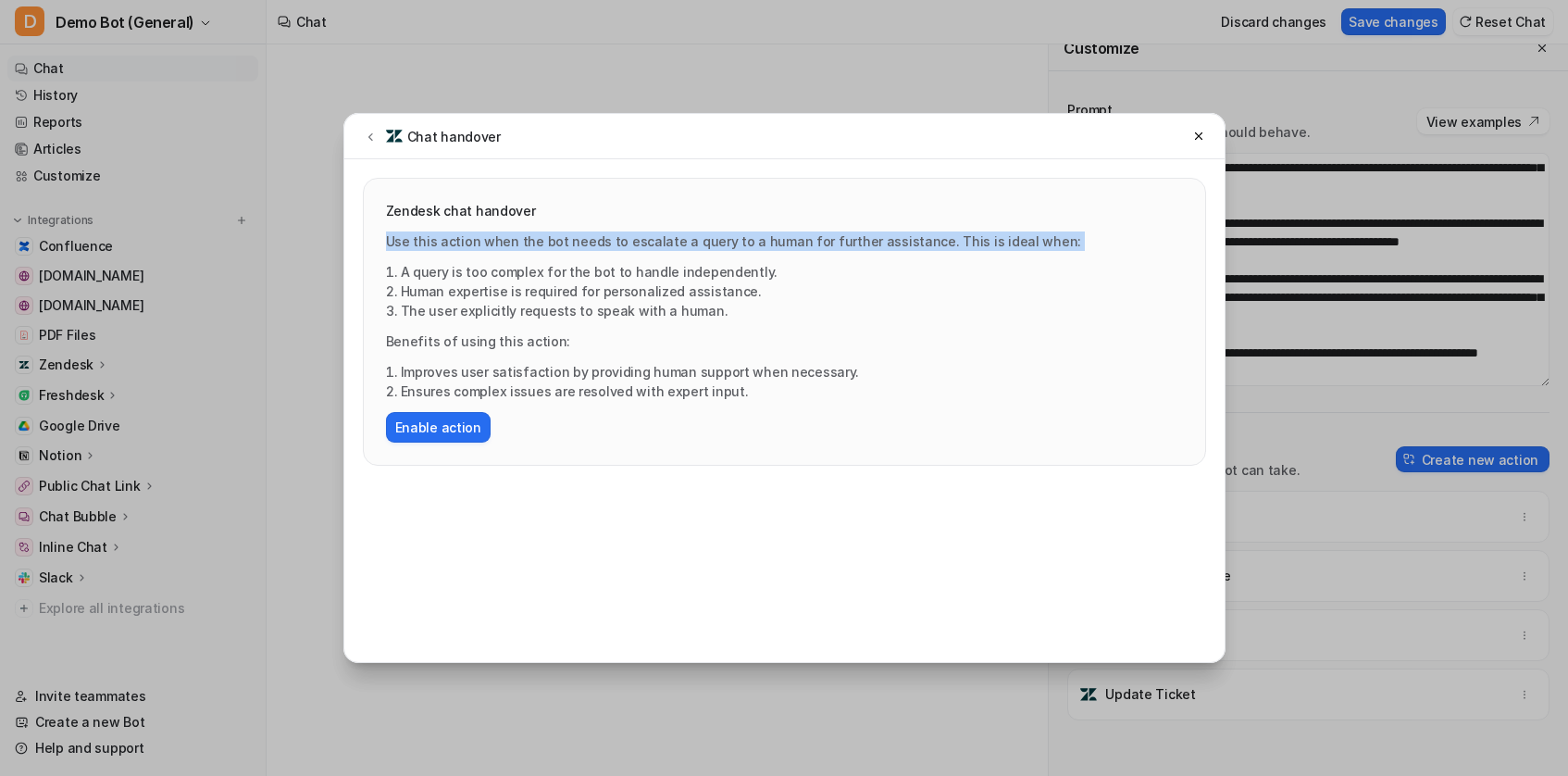
click at [762, 239] on p "Use this action when the bot needs to escalate a query to a human for further a…" at bounding box center [784, 240] width 797 height 20
copy p "Use this action when the bot needs to escalate a query to a human for further a…"
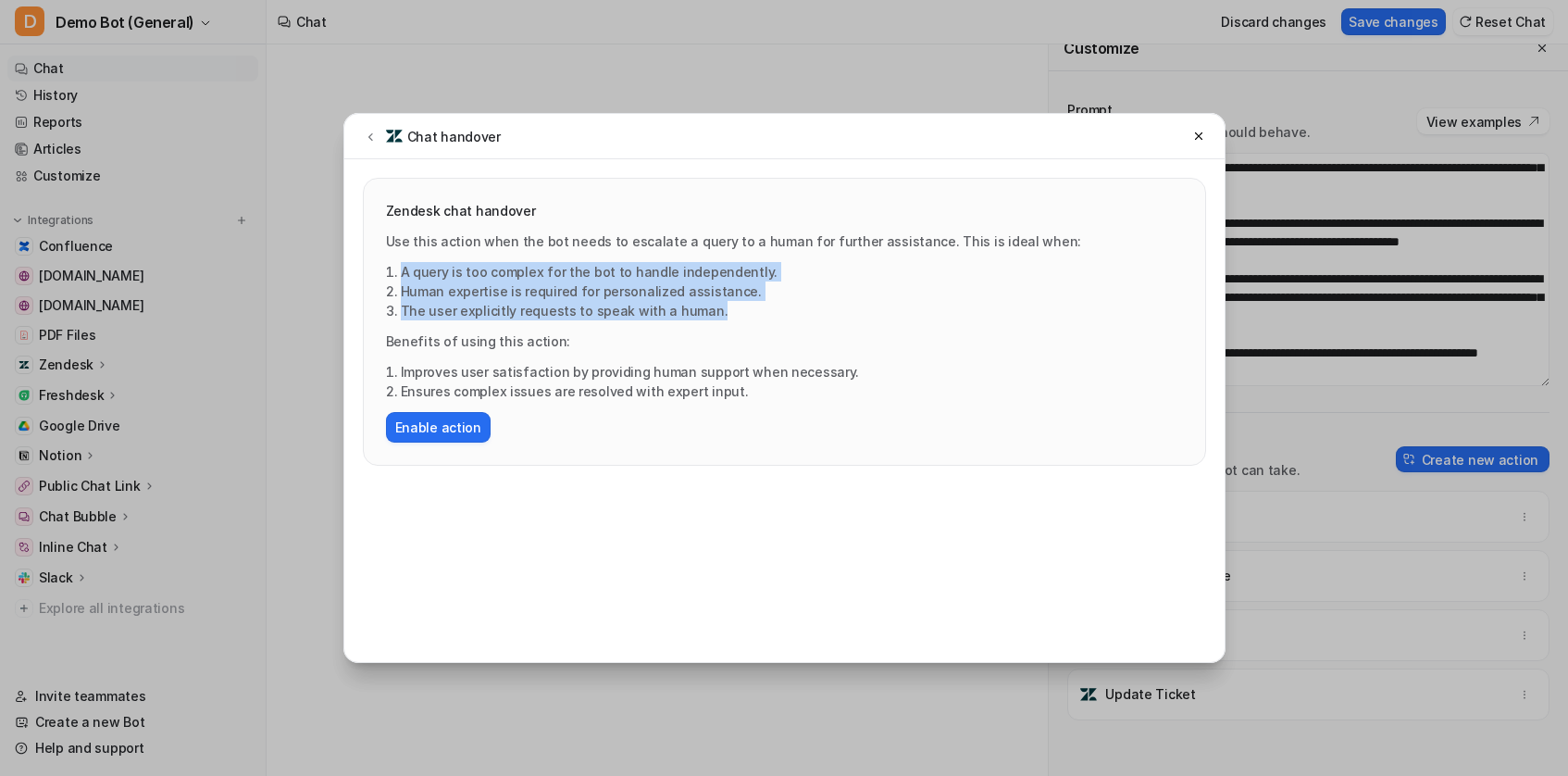
drag, startPoint x: 729, startPoint y: 310, endPoint x: 381, endPoint y: 269, distance: 350.4
click at [381, 269] on div "Zendesk chat handover Use this action when the bot needs to escalate a query to…" at bounding box center [784, 322] width 842 height 286
copy ol "A query is too complex for the bot to handle independently. Human expertise is …"
click at [919, 534] on div "Zendesk chat handover Use this action when the bot needs to escalate a query to…" at bounding box center [784, 410] width 880 height 503
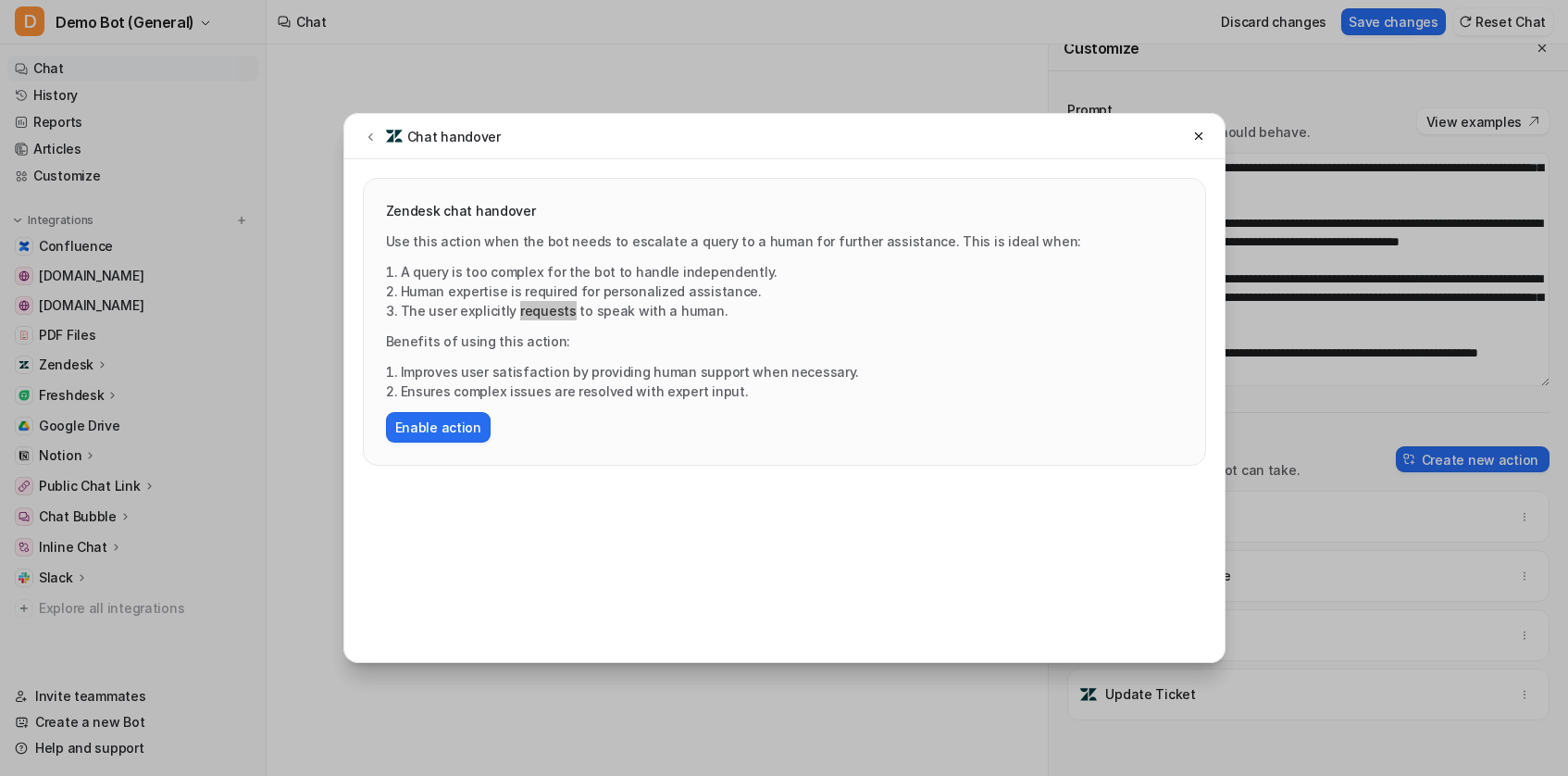
drag, startPoint x: 554, startPoint y: 316, endPoint x: 914, endPoint y: 283, distance: 361.5
click at [914, 283] on ol "A query is too complex for the bot to handle independently. Human expertise is …" at bounding box center [784, 291] width 797 height 58
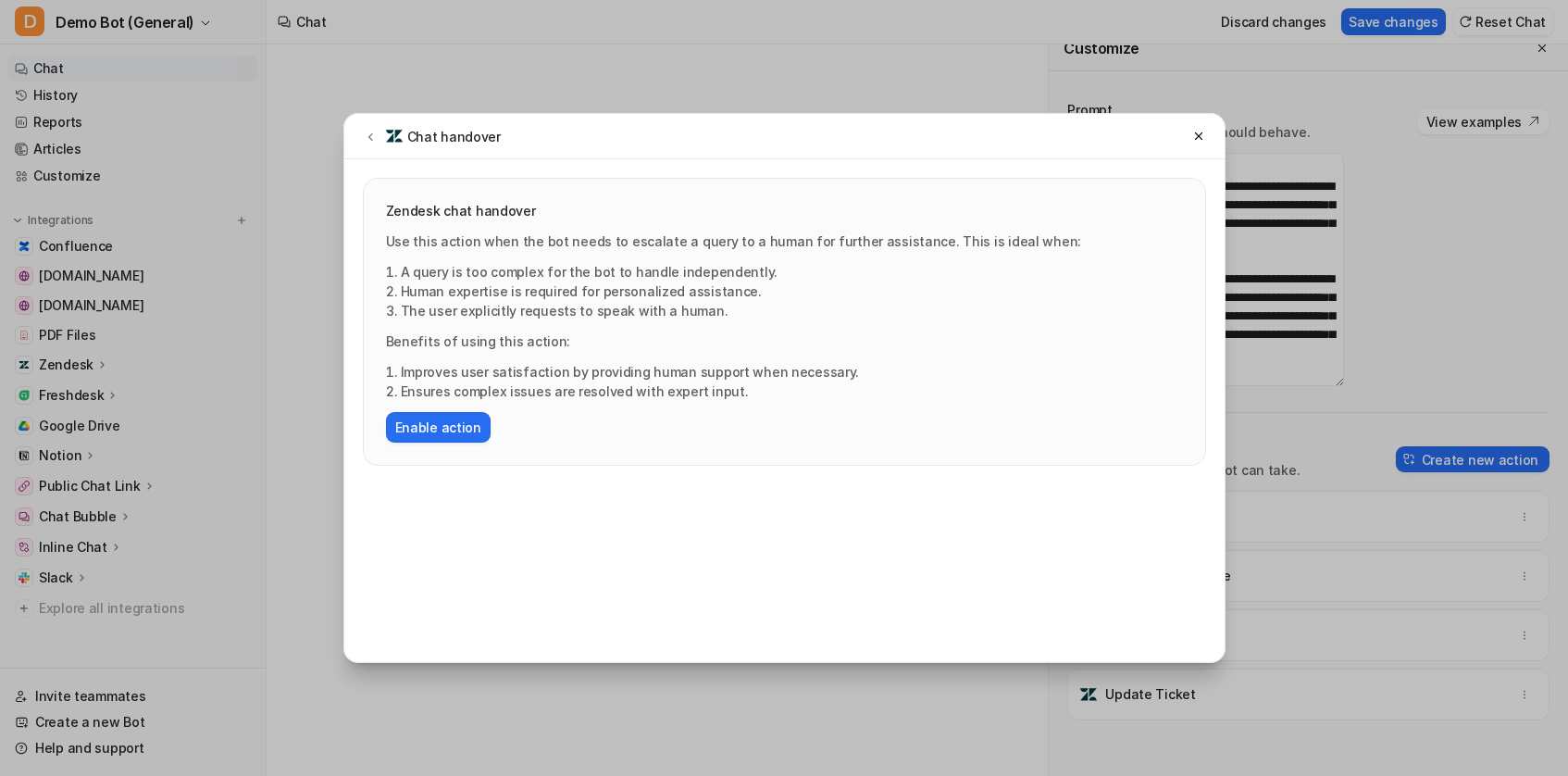
scroll to position [333, 0]
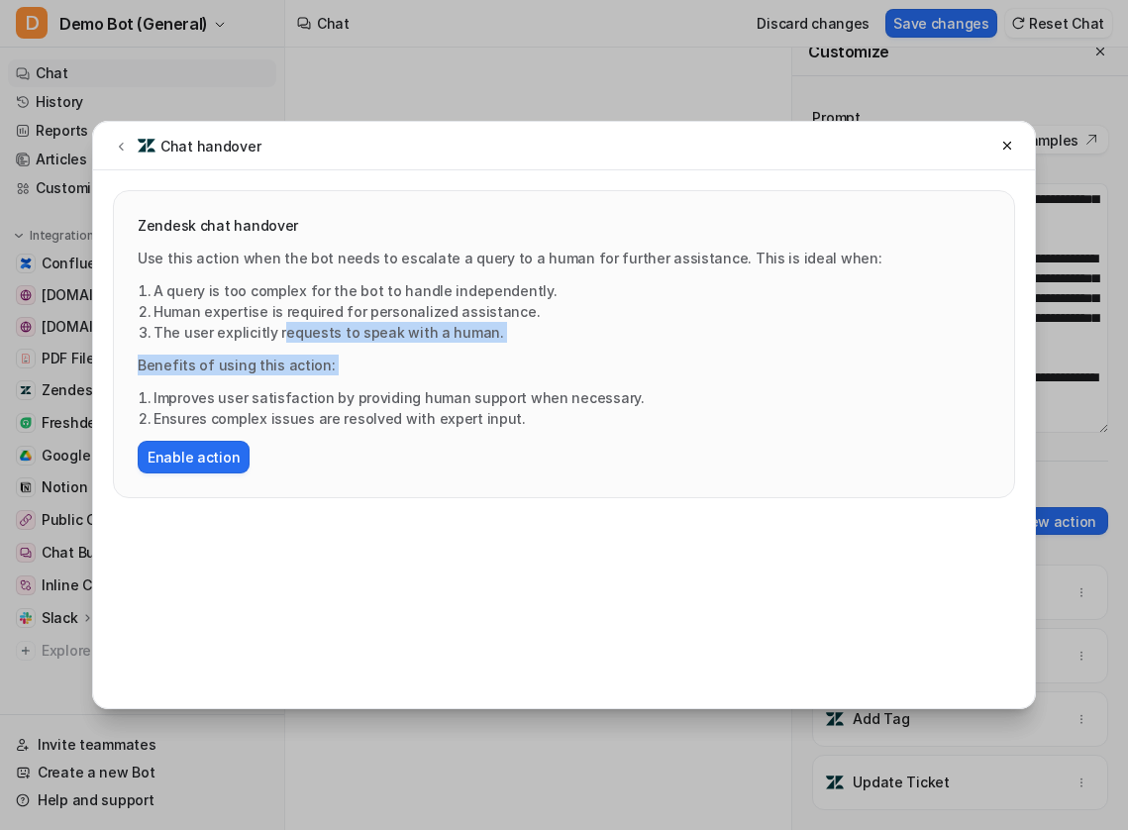
drag, startPoint x: 279, startPoint y: 329, endPoint x: 341, endPoint y: 383, distance: 82.0
click at [341, 383] on div "Use this action when the bot needs to escalate a query to a human for further a…" at bounding box center [564, 360] width 852 height 226
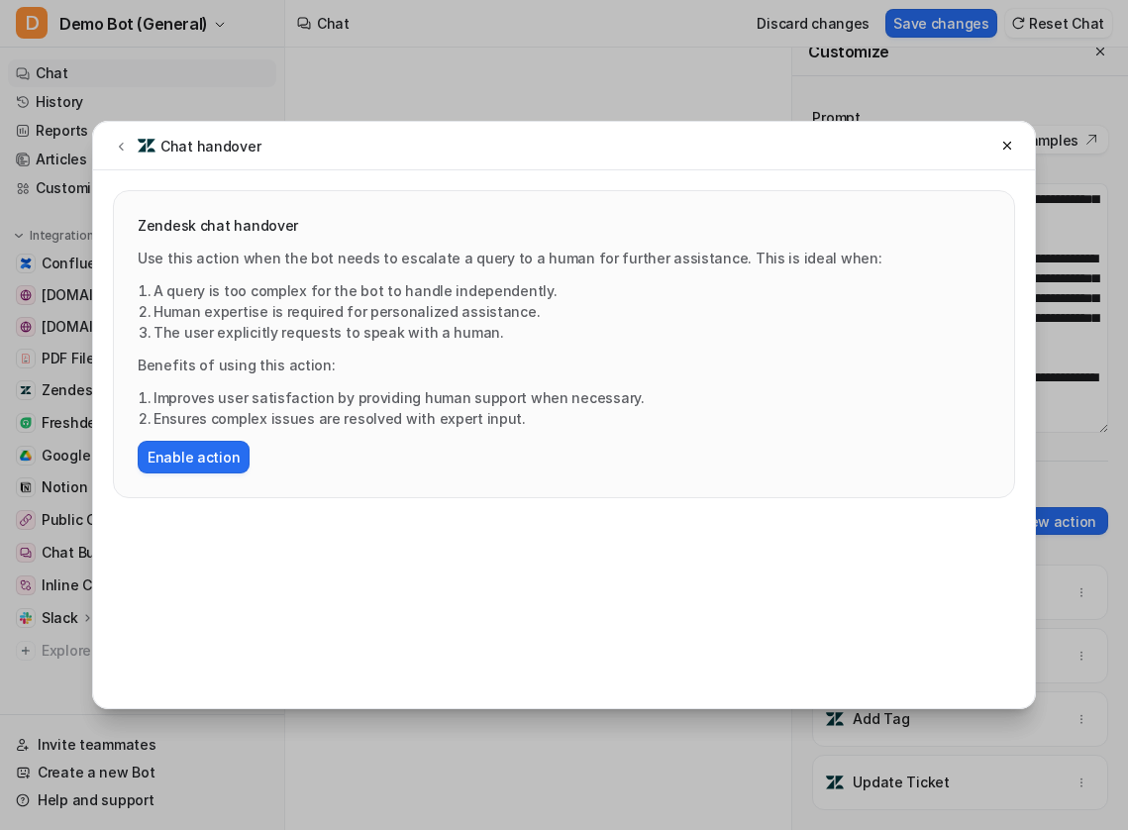
click at [377, 263] on p "Use this action when the bot needs to escalate a query to a human for further a…" at bounding box center [564, 257] width 852 height 21
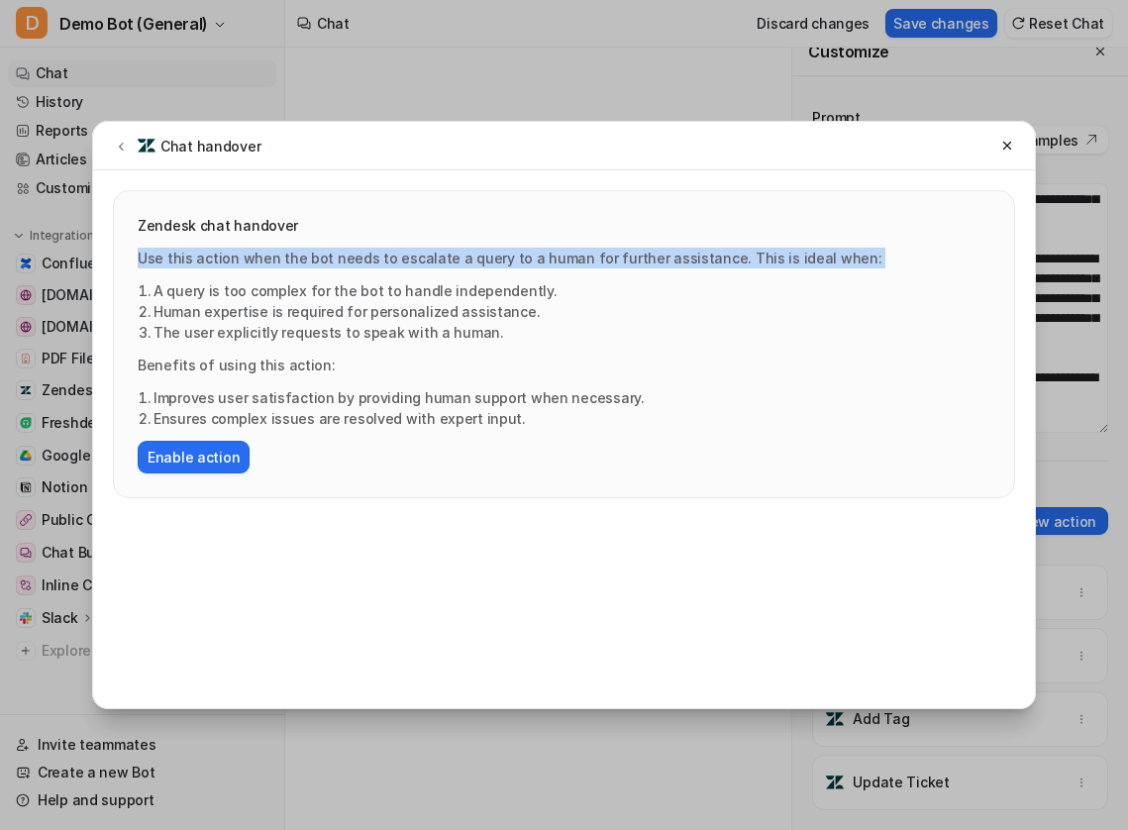
click at [377, 263] on p "Use this action when the bot needs to escalate a query to a human for further a…" at bounding box center [564, 257] width 852 height 21
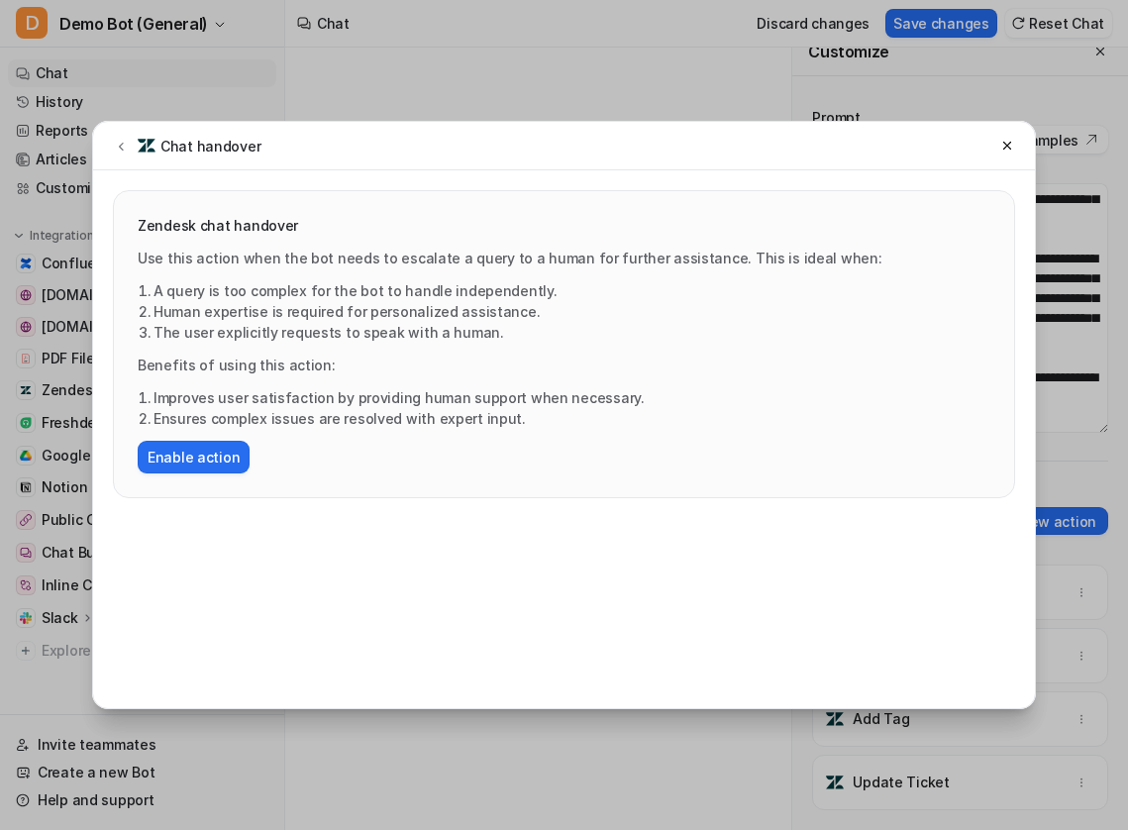
click at [769, 343] on div "Use this action when the bot needs to escalate a query to a human for further a…" at bounding box center [564, 360] width 852 height 226
click at [177, 274] on div "Use this action when the bot needs to escalate a query to a human for further a…" at bounding box center [564, 360] width 852 height 226
click at [146, 259] on p "Use this action when the bot needs to escalate a query to a human for further a…" at bounding box center [564, 257] width 852 height 21
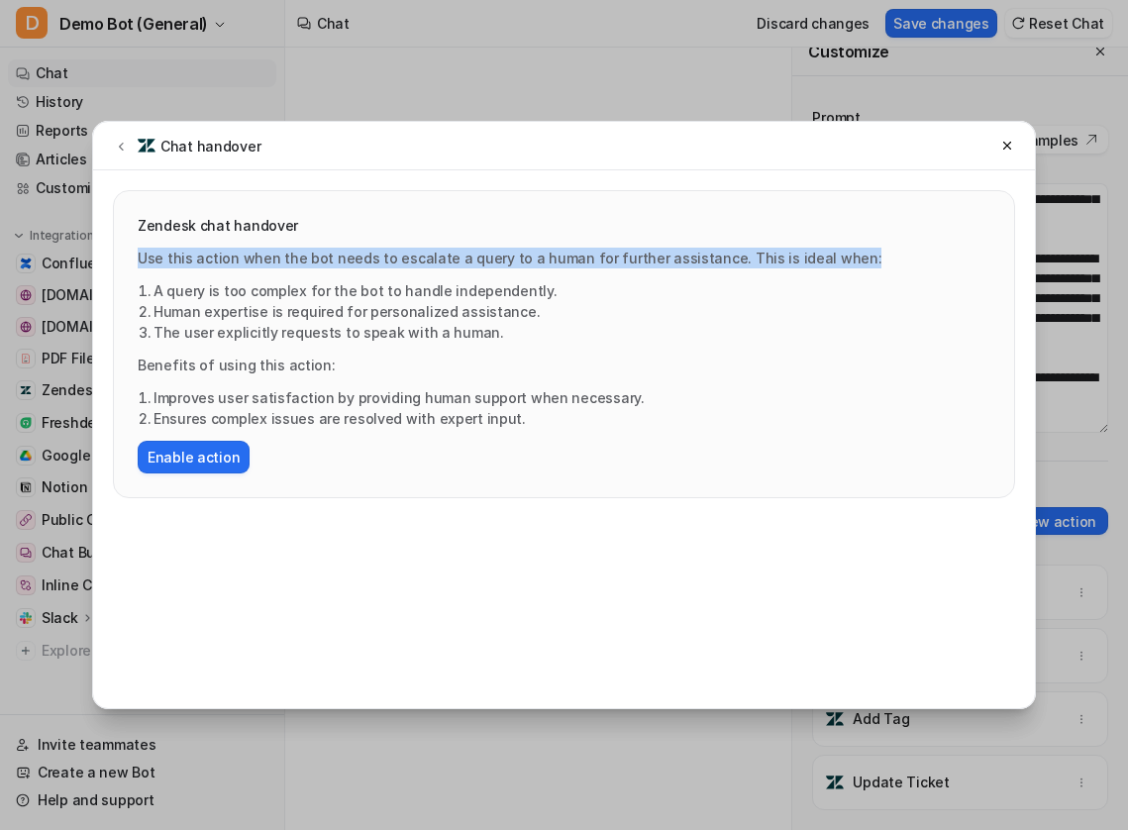
drag, startPoint x: 138, startPoint y: 256, endPoint x: 889, endPoint y: 264, distance: 751.4
click at [889, 264] on p "Use this action when the bot needs to escalate a query to a human for further a…" at bounding box center [564, 257] width 852 height 21
copy p "Use this action when the bot needs to escalate a query to a human for further a…"
click at [259, 320] on li "Human expertise is required for personalized assistance." at bounding box center [571, 311] width 837 height 21
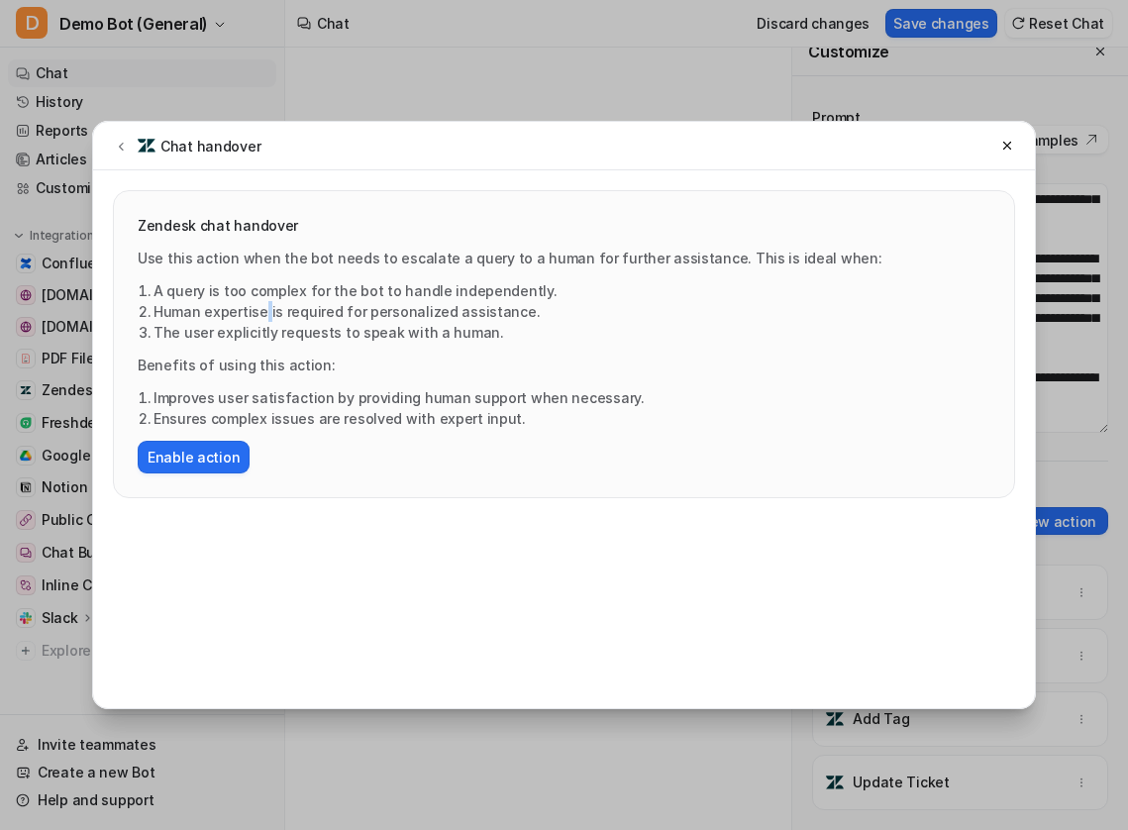
click at [259, 320] on li "Human expertise is required for personalized assistance." at bounding box center [571, 311] width 837 height 21
click at [433, 334] on li "The user explicitly requests to speak with a human." at bounding box center [571, 332] width 837 height 21
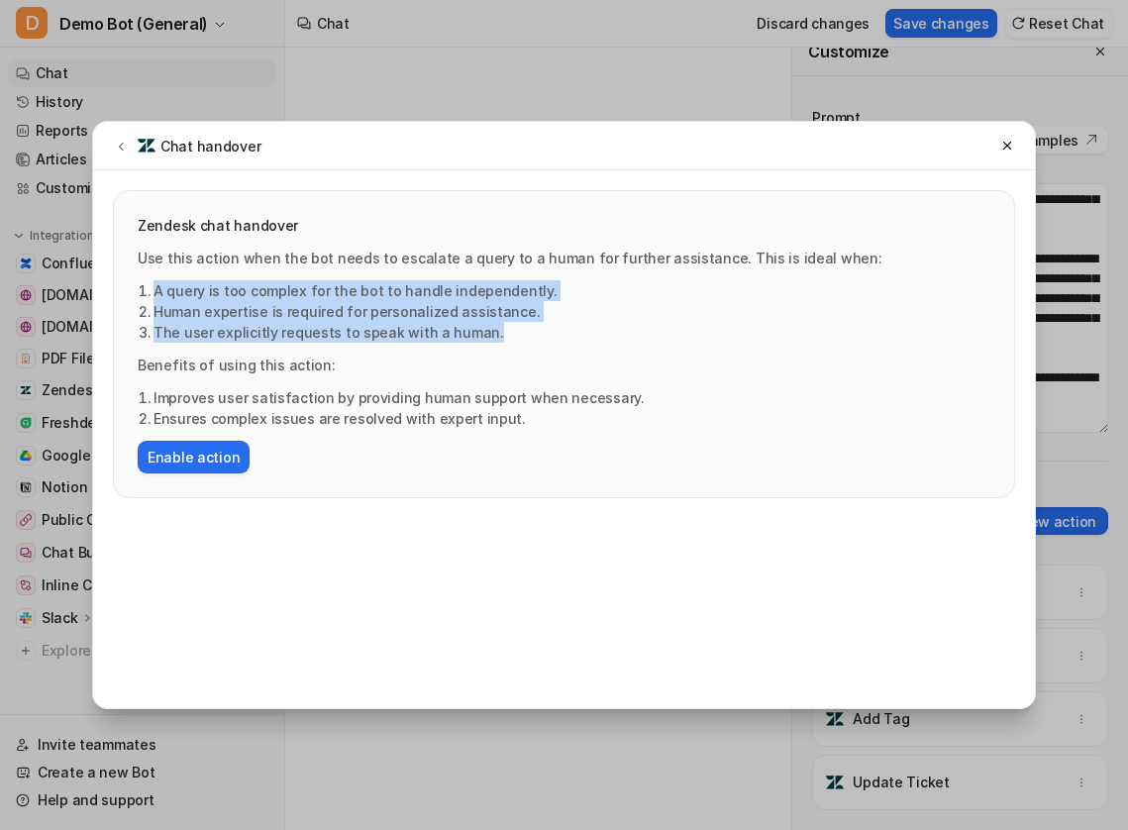
drag, startPoint x: 480, startPoint y: 329, endPoint x: 0, endPoint y: 279, distance: 482.7
click at [0, 279] on div "Chat handover Zendesk chat handover Use this action when the bot needs to escal…" at bounding box center [564, 415] width 1128 height 830
copy ol "A query is too complex for the bot to handle independently. Human expertise is …"
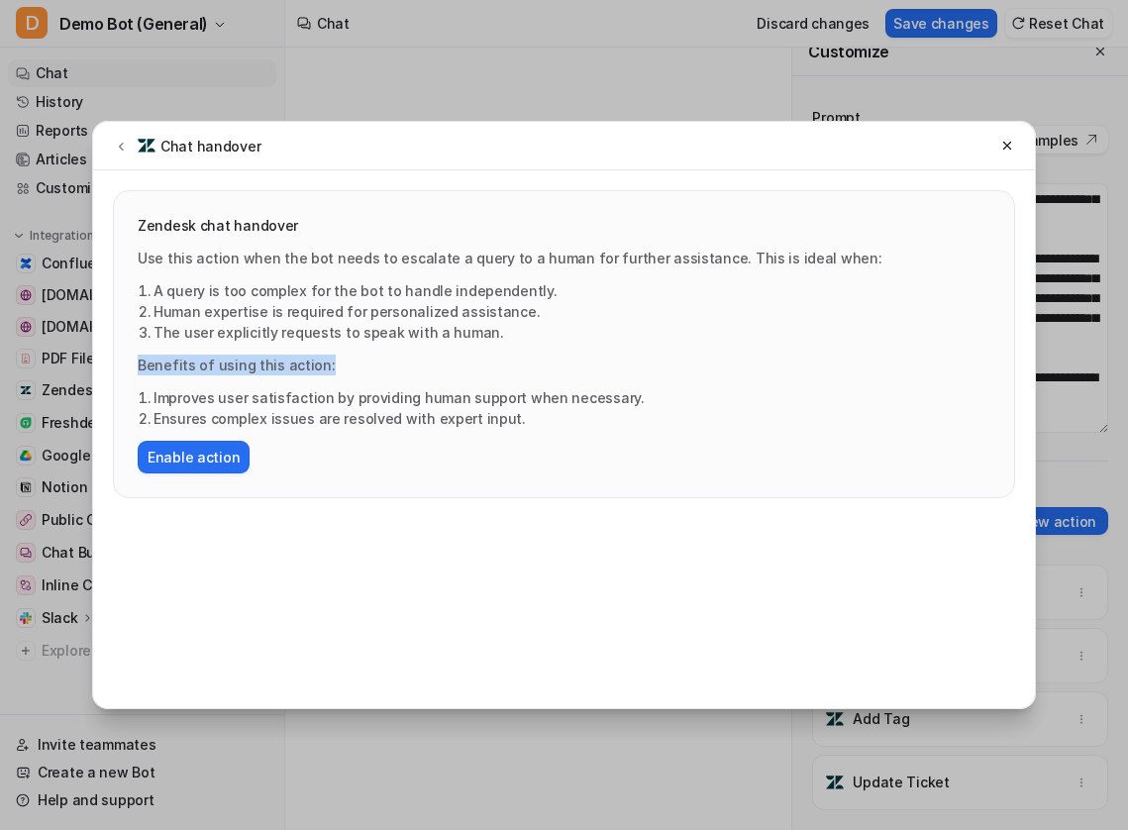
drag, startPoint x: 321, startPoint y: 366, endPoint x: 22, endPoint y: 361, distance: 299.0
click at [22, 361] on div "Chat handover Zendesk chat handover Use this action when the bot needs to escal…" at bounding box center [564, 415] width 1128 height 830
copy p "Benefits of using this action:"
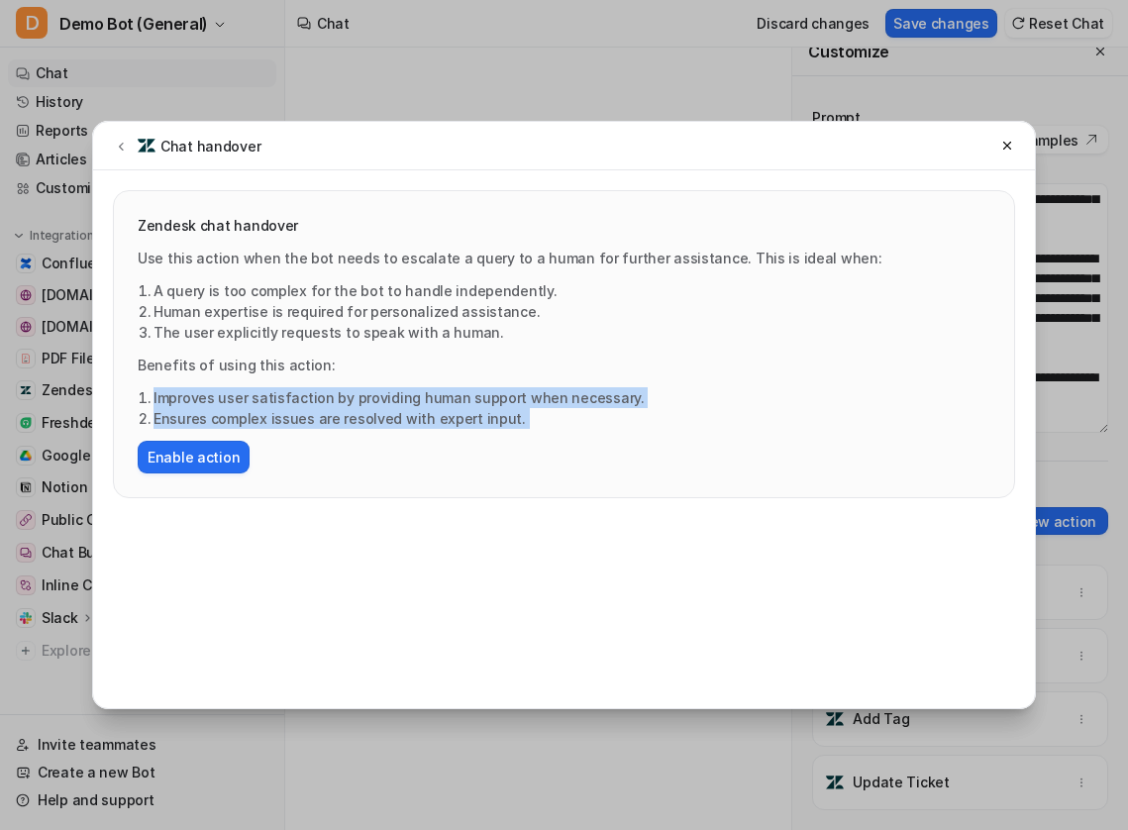
drag, startPoint x: 552, startPoint y: 432, endPoint x: 74, endPoint y: 396, distance: 479.5
click at [74, 396] on div "Chat handover Zendesk chat handover Use this action when the bot needs to escal…" at bounding box center [564, 415] width 1128 height 830
click at [124, 140] on icon at bounding box center [121, 146] width 14 height 15
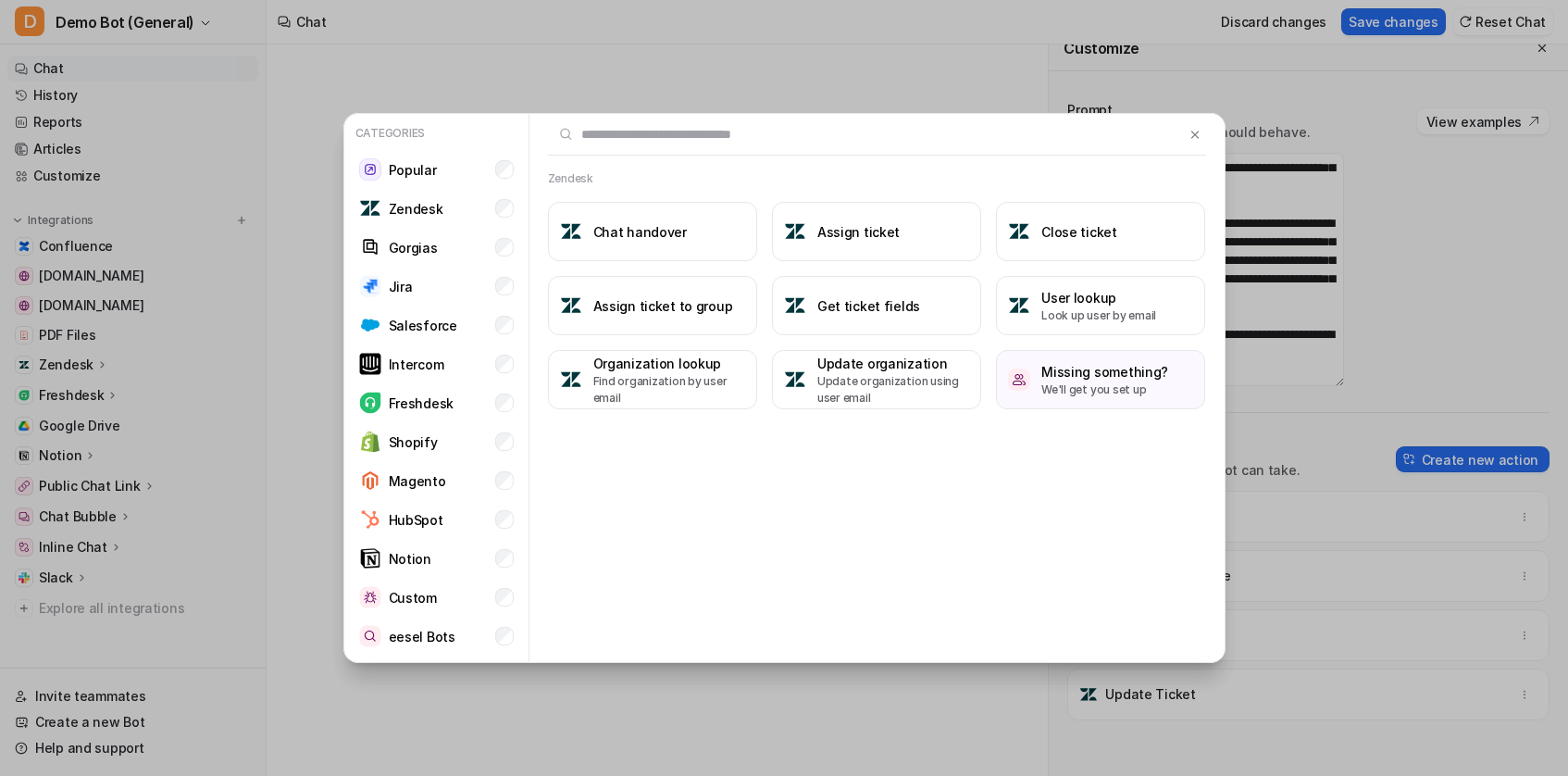
scroll to position [240, 0]
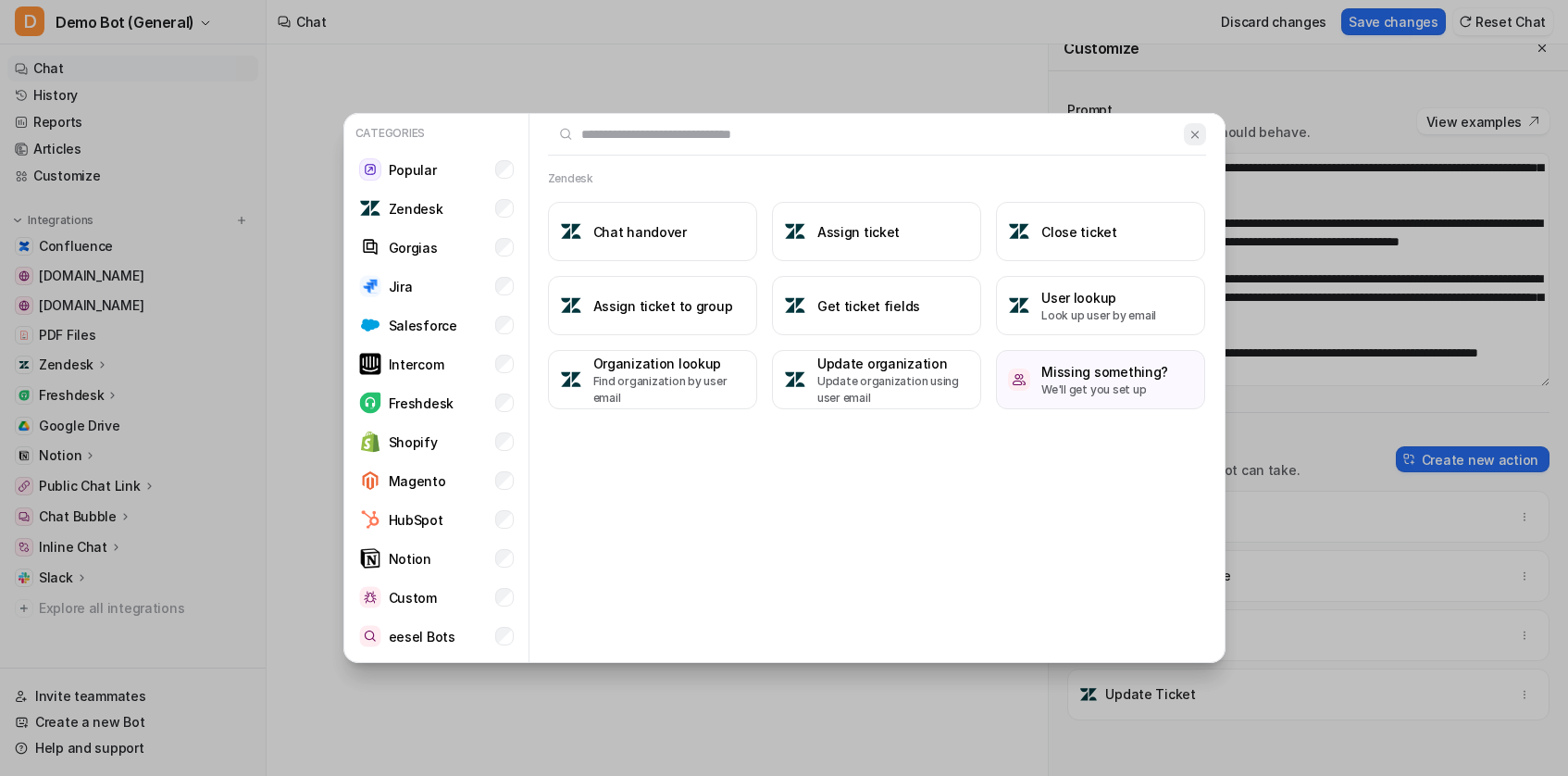
click at [1195, 137] on img at bounding box center [1195, 135] width 13 height 14
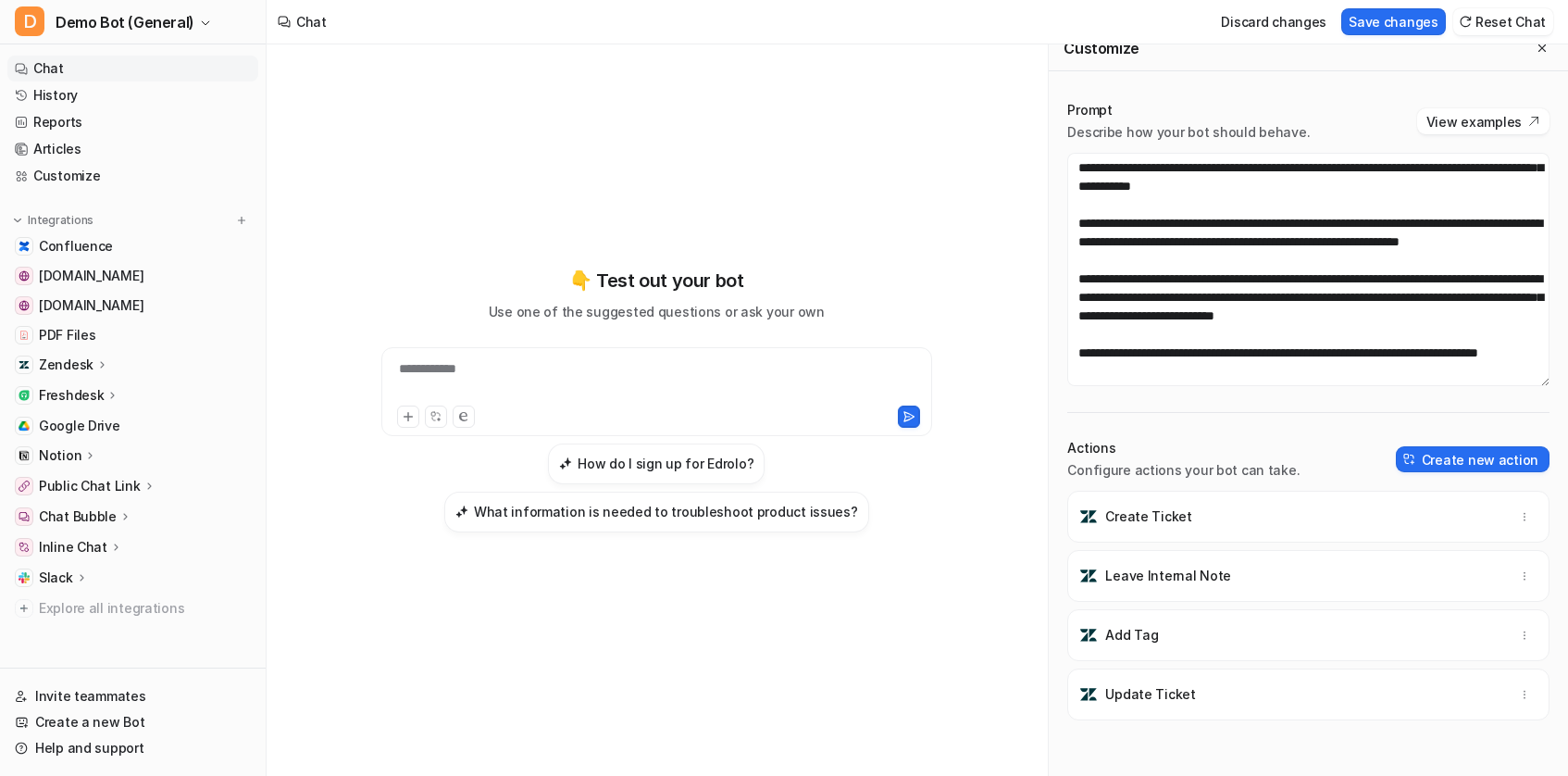
scroll to position [0, 0]
